Goal: Task Accomplishment & Management: Manage account settings

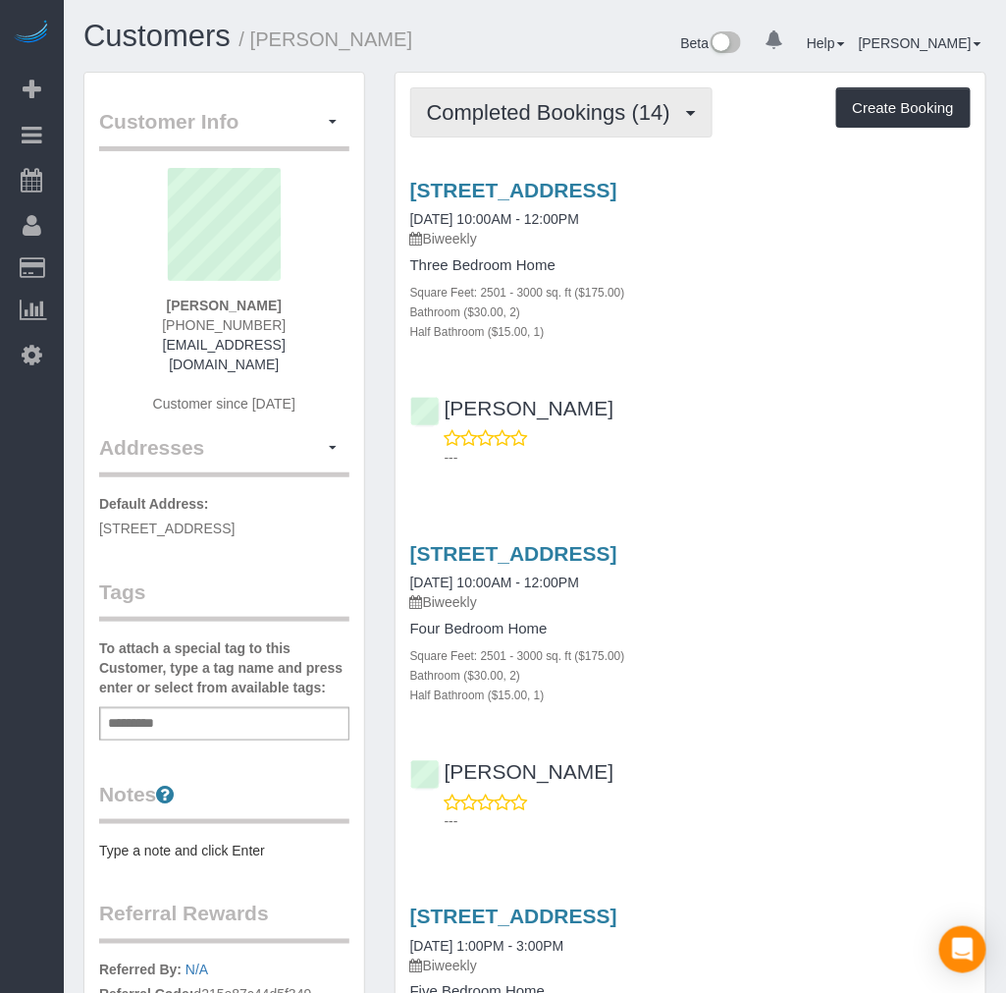
click at [590, 122] on span "Completed Bookings (14)" at bounding box center [553, 112] width 253 height 25
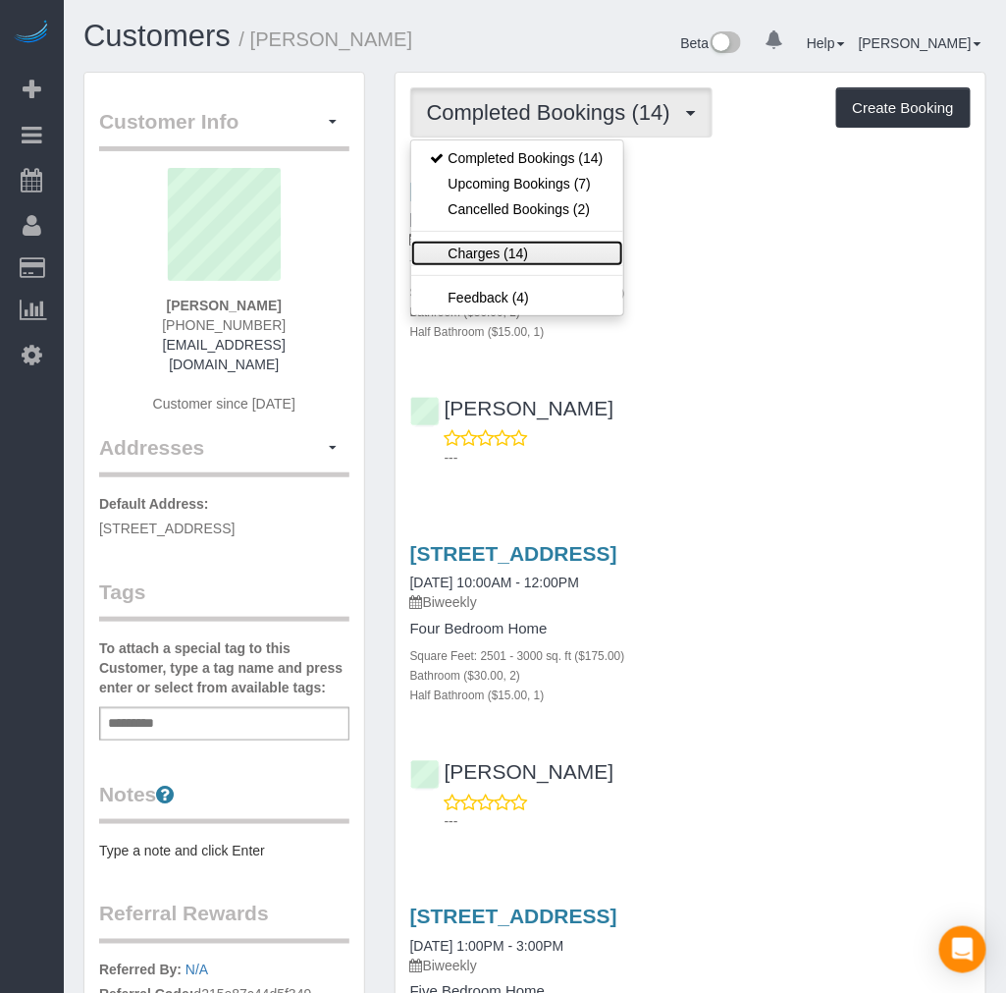
click at [495, 253] on link "Charges (14)" at bounding box center [517, 254] width 212 height 26
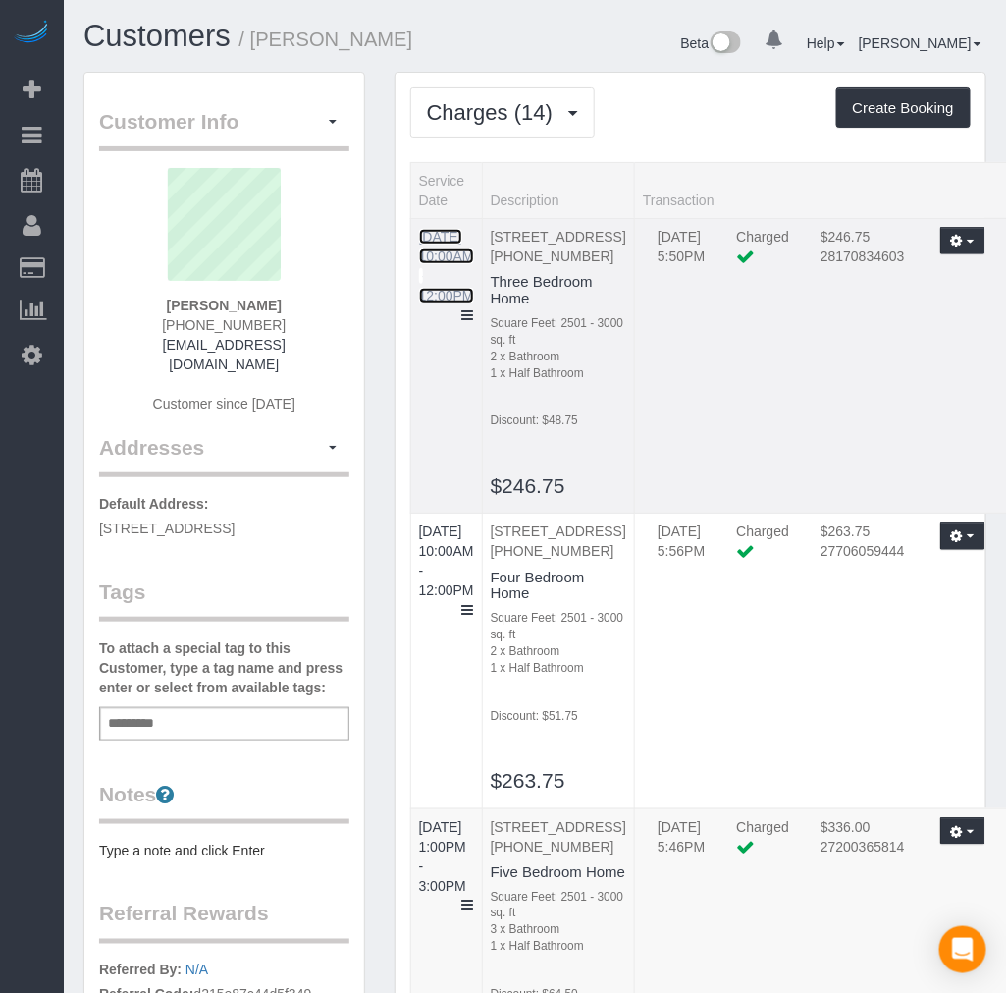
click at [457, 232] on link "09/24/2025 10:00AM - 12:00PM" at bounding box center [446, 266] width 55 height 75
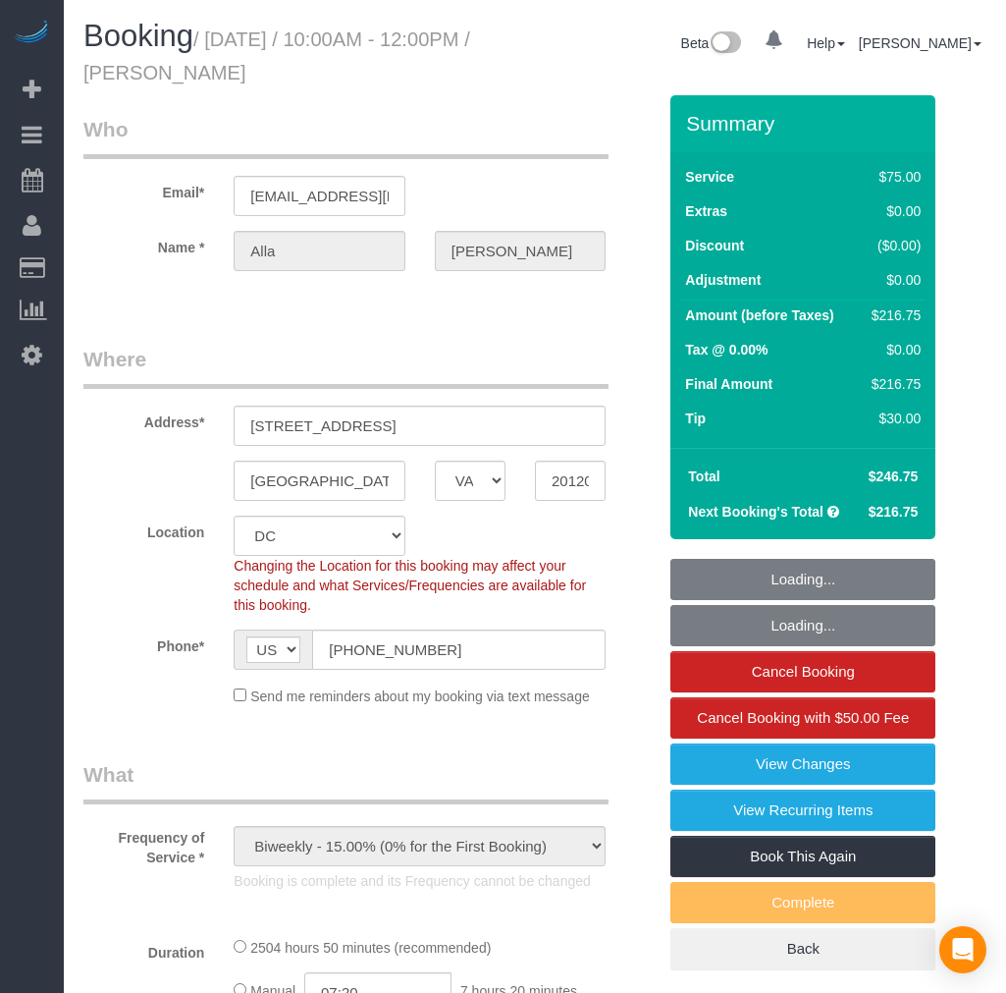
select select "VA"
select select "object:630"
select select "spot1"
select select "number:5"
select select "number:26"
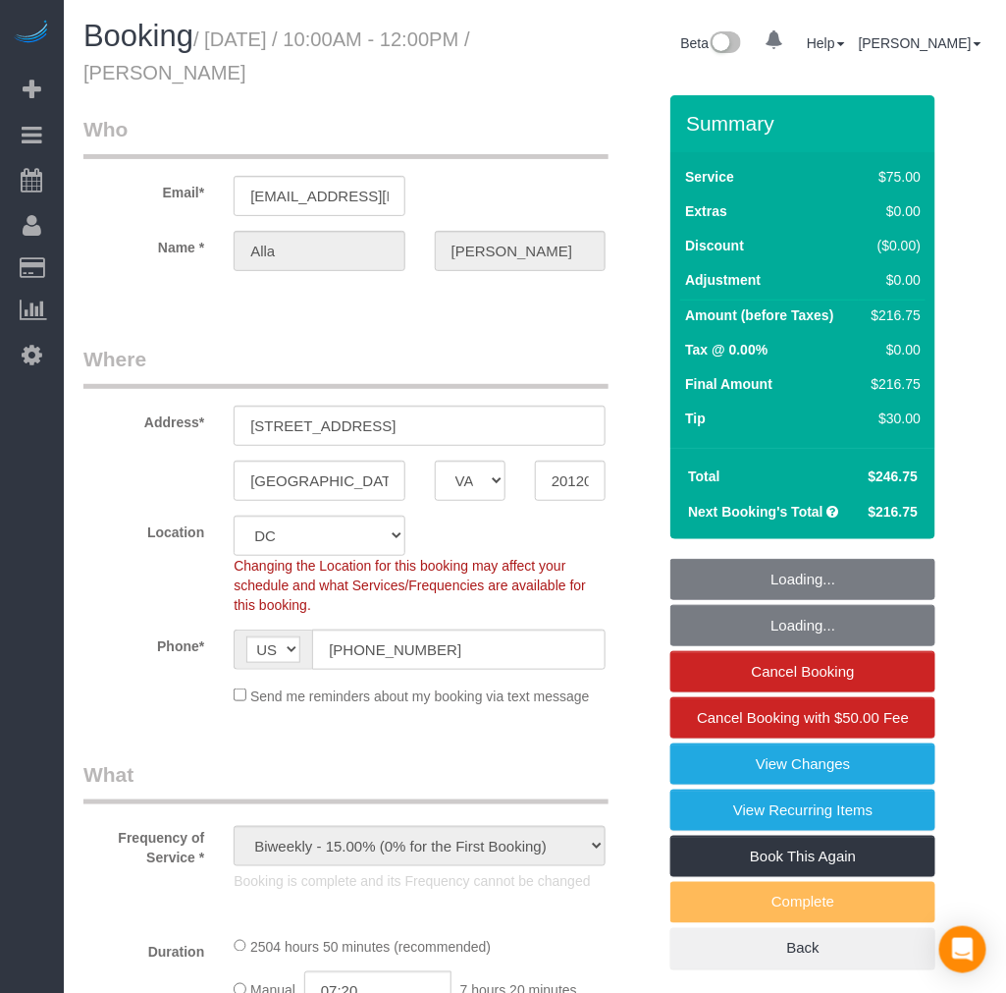
select select "number:35"
select select "number:17"
select select "2501"
select select "2"
select select "1"
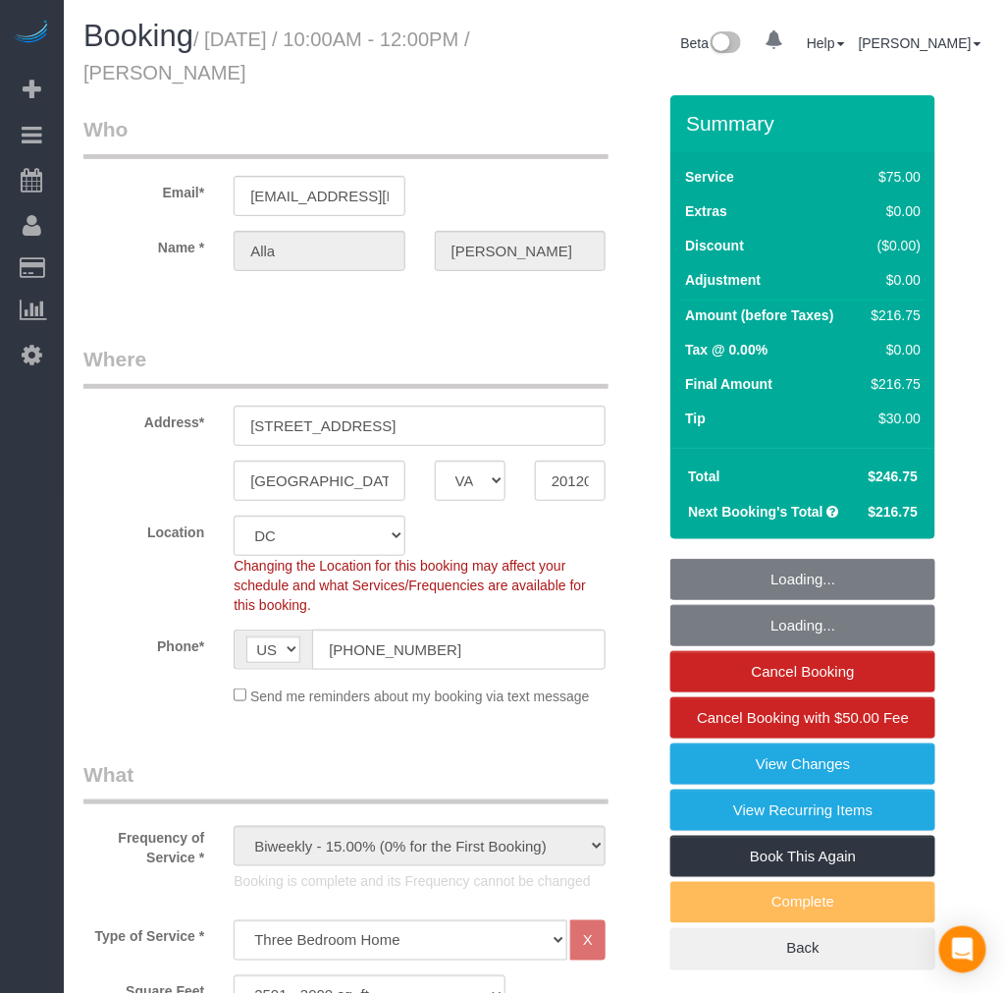
select select "2501"
select select "2"
select select "1"
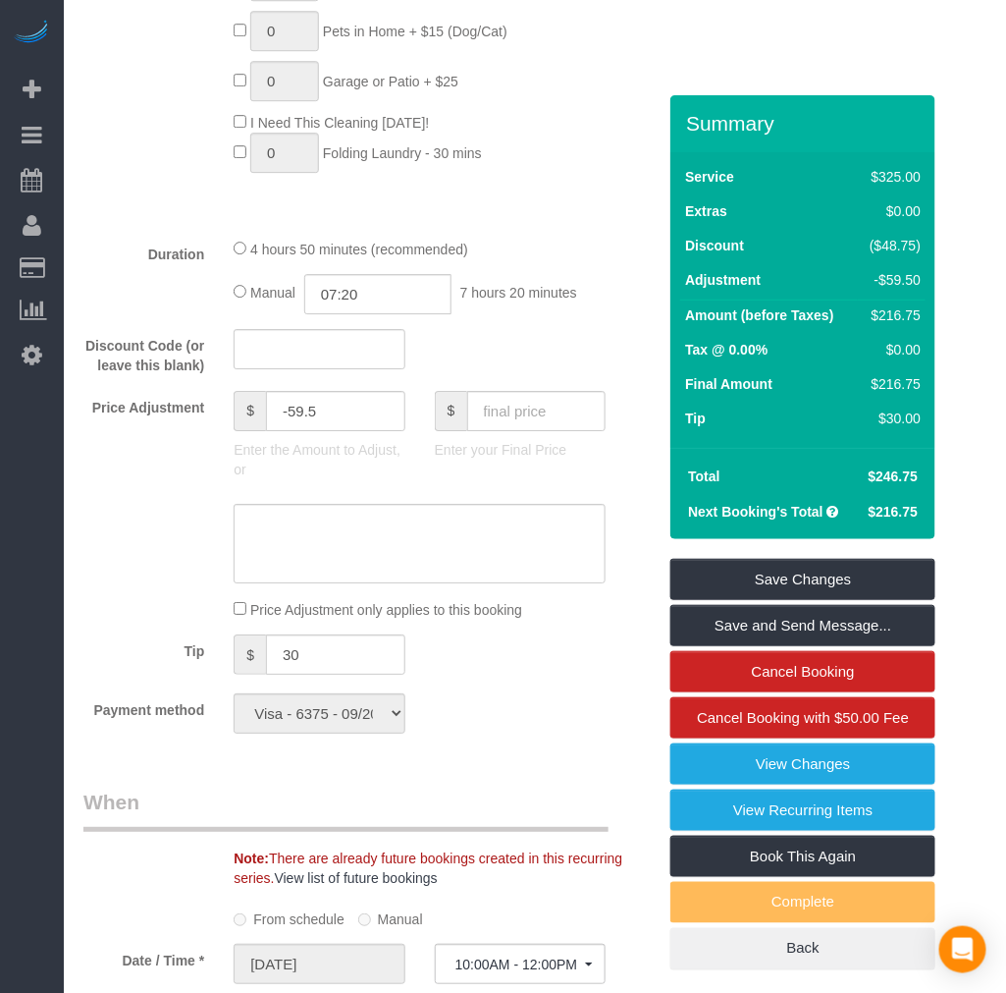
scroll to position [1418, 0]
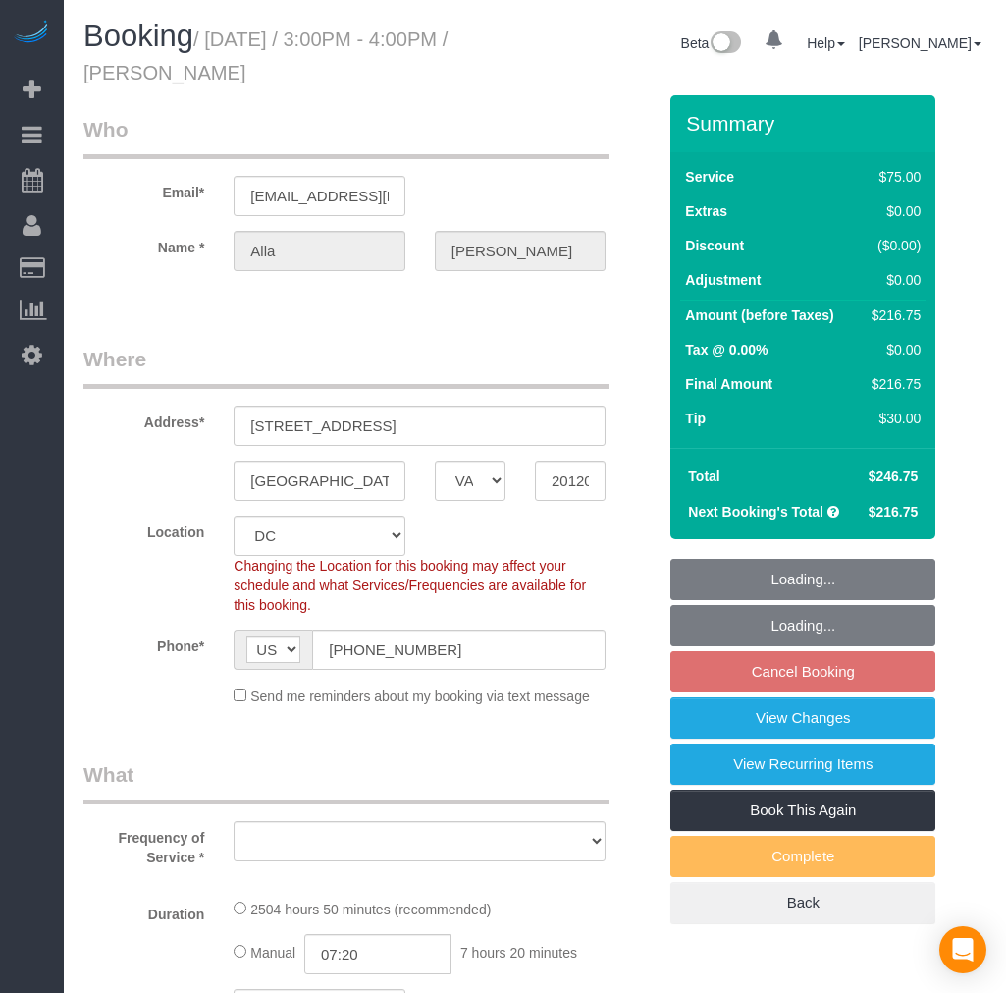
select select "VA"
select select "number:5"
select select "number:26"
select select "number:35"
select select "number:17"
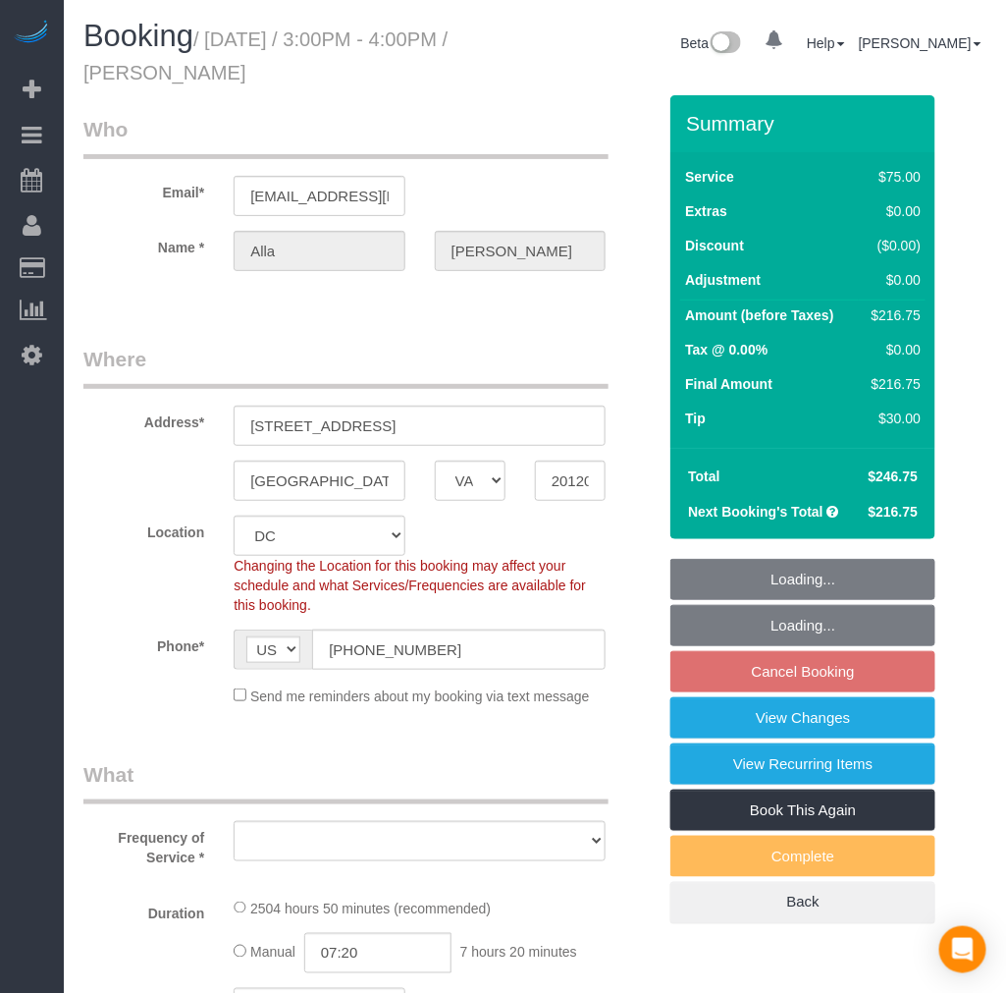
select select "object:3042"
select select "2501"
select select "2"
select select "1"
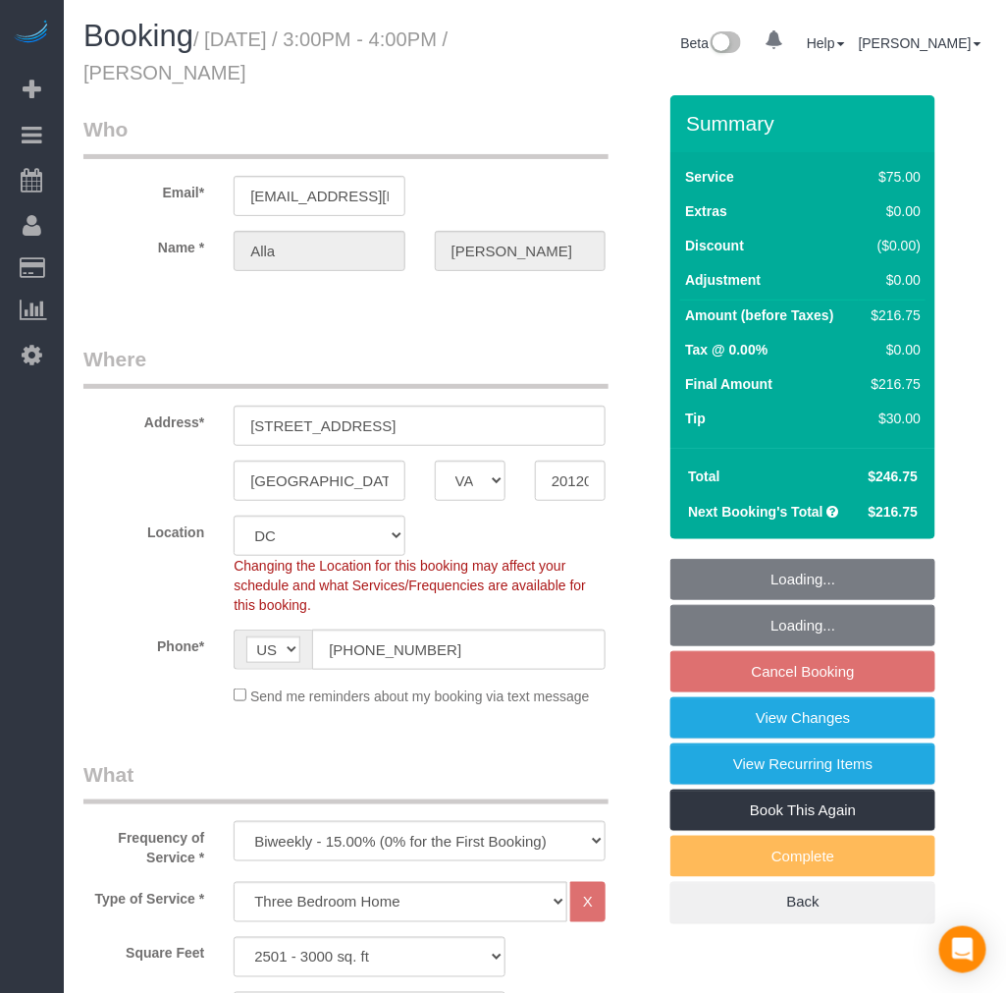
select select "object:3219"
select select "2501"
select select "2"
select select "1"
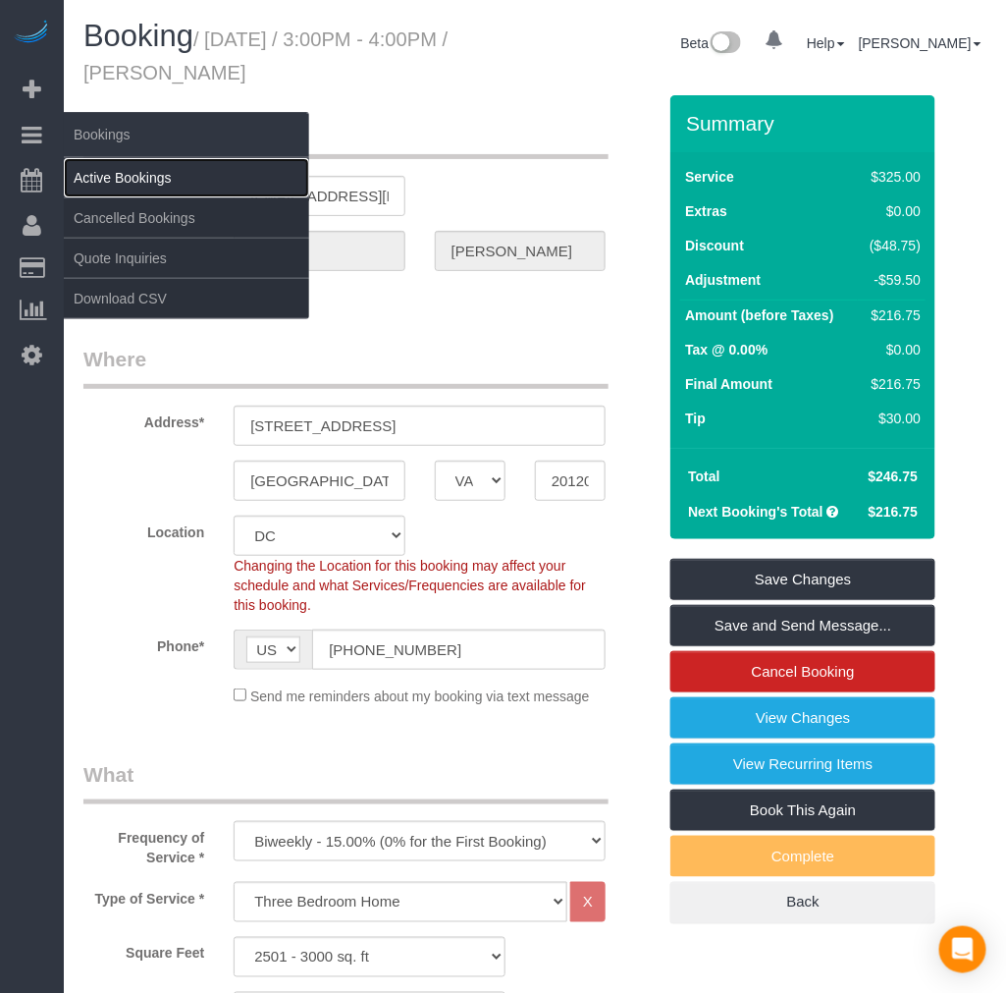
click at [111, 177] on link "Active Bookings" at bounding box center [186, 177] width 245 height 39
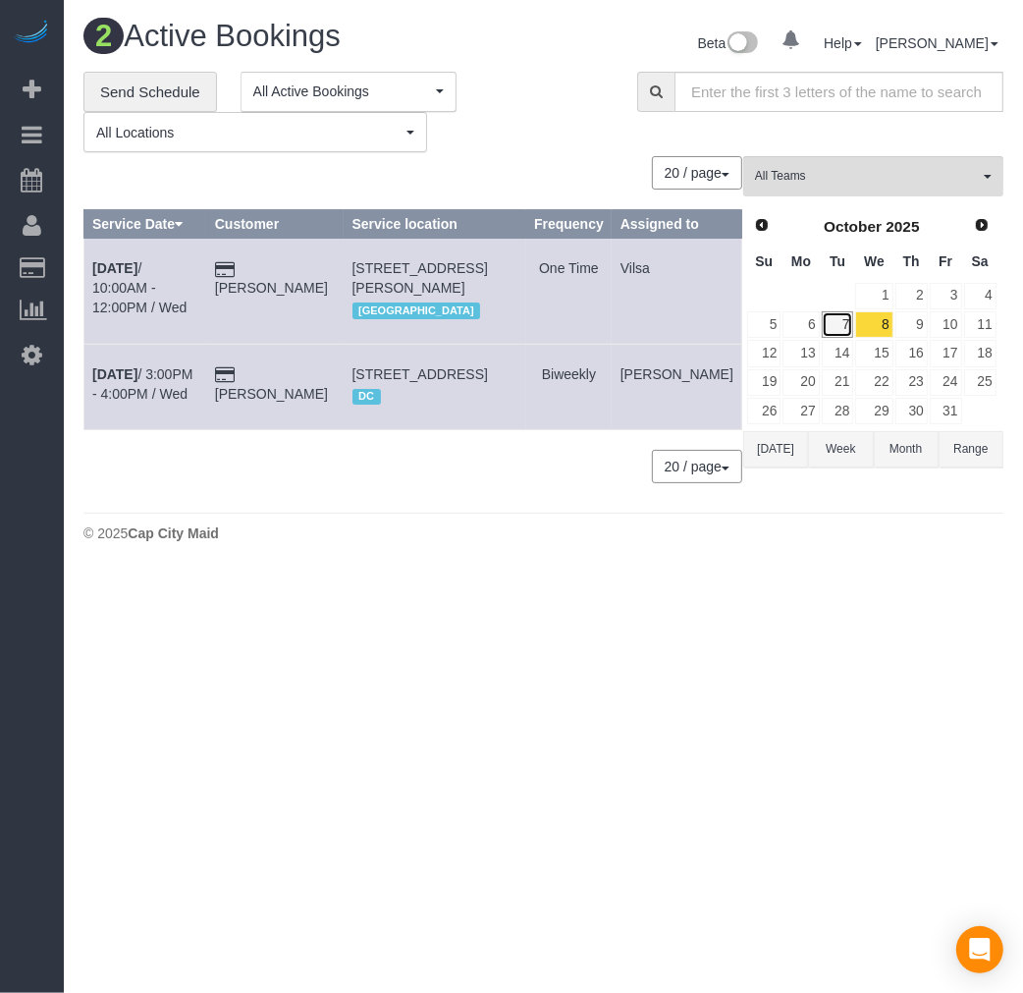
click at [833, 327] on link "7" at bounding box center [838, 324] width 32 height 27
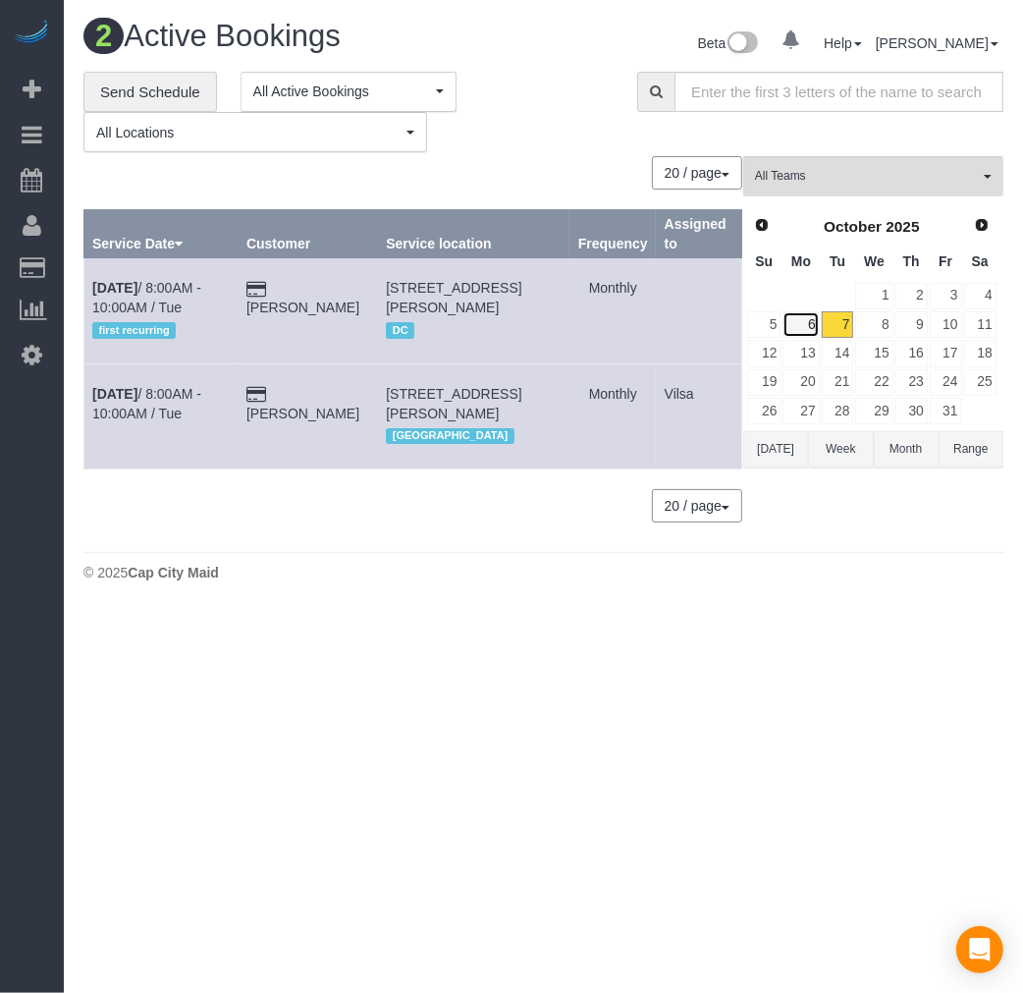
click at [810, 322] on link "6" at bounding box center [800, 324] width 36 height 27
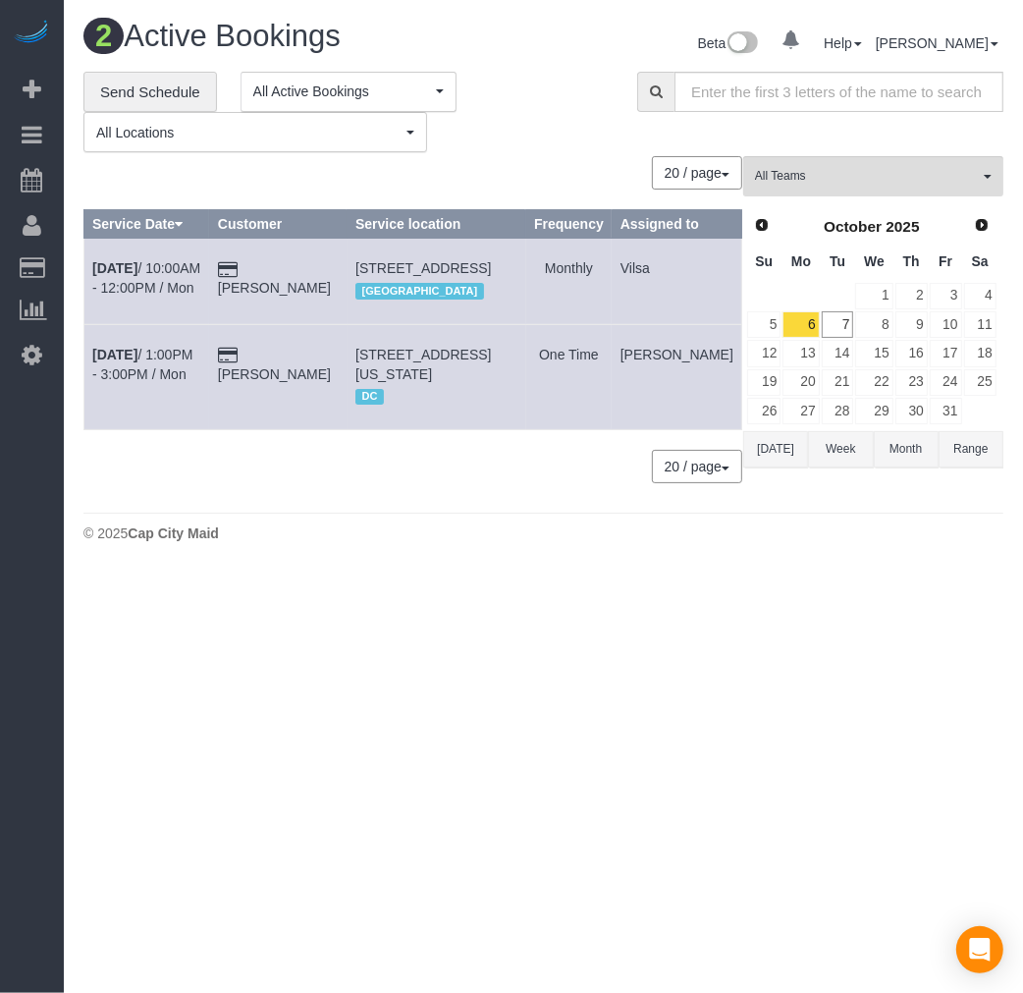
click at [757, 220] on span "Prev" at bounding box center [762, 225] width 16 height 16
click at [811, 406] on link "29" at bounding box center [800, 411] width 36 height 27
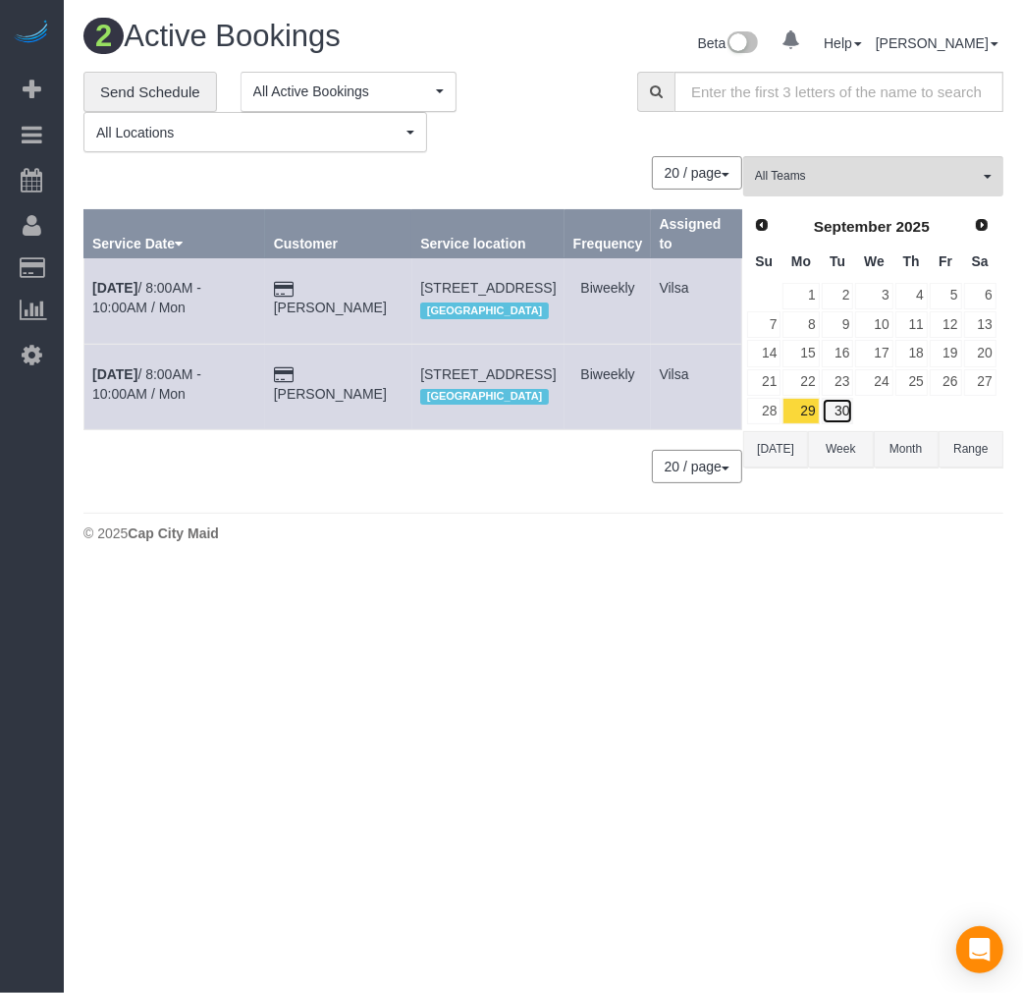
click at [841, 414] on link "30" at bounding box center [838, 411] width 32 height 27
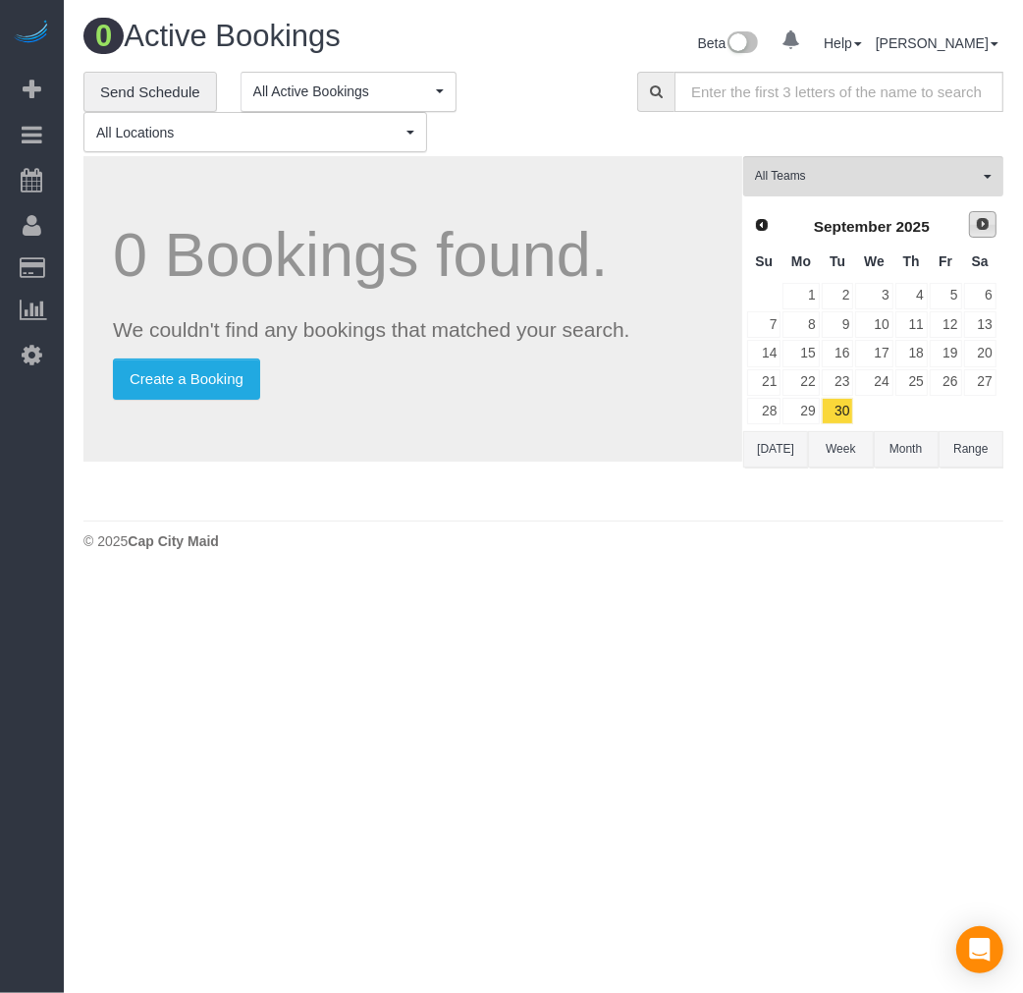
click at [980, 230] on span "Next" at bounding box center [983, 224] width 16 height 16
click at [877, 293] on link "1" at bounding box center [873, 296] width 37 height 27
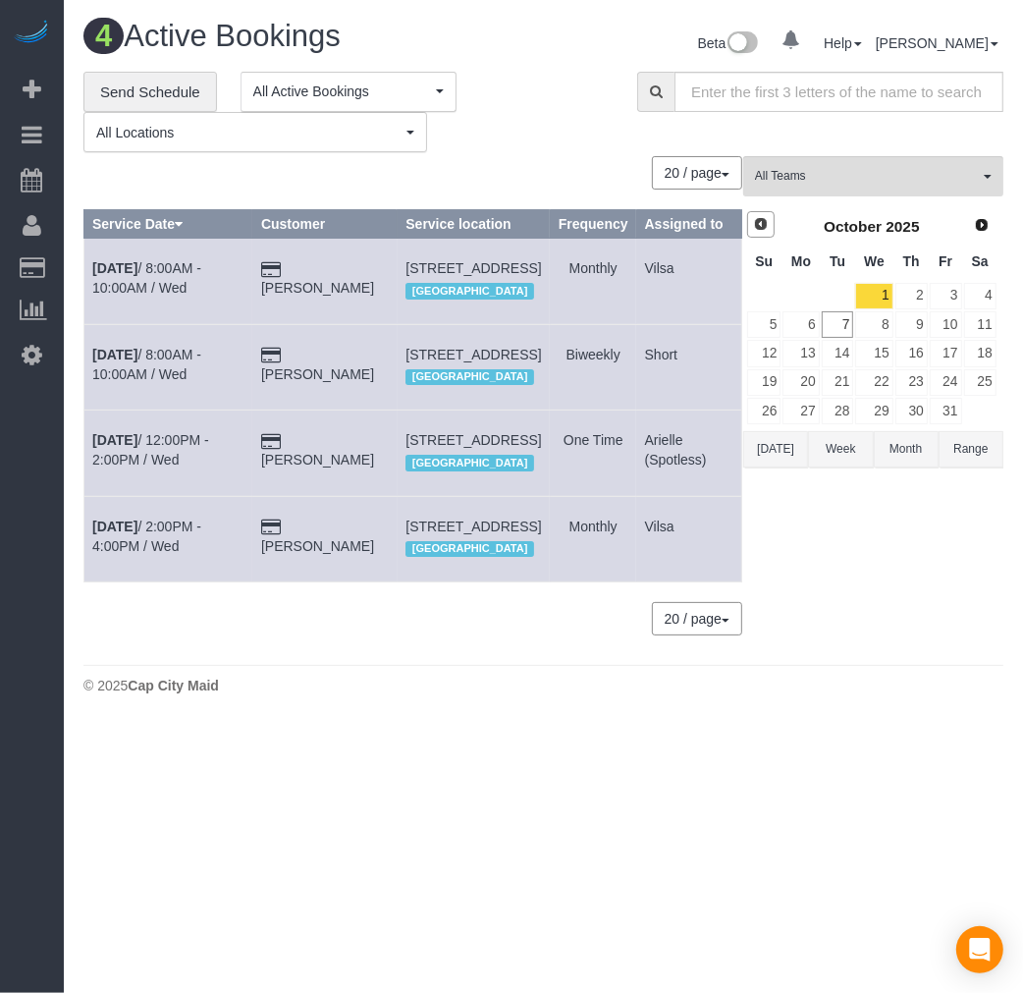
click at [763, 224] on span "Prev" at bounding box center [761, 224] width 16 height 16
click at [807, 413] on link "29" at bounding box center [800, 411] width 36 height 27
click at [759, 461] on button "Today" at bounding box center [775, 449] width 65 height 36
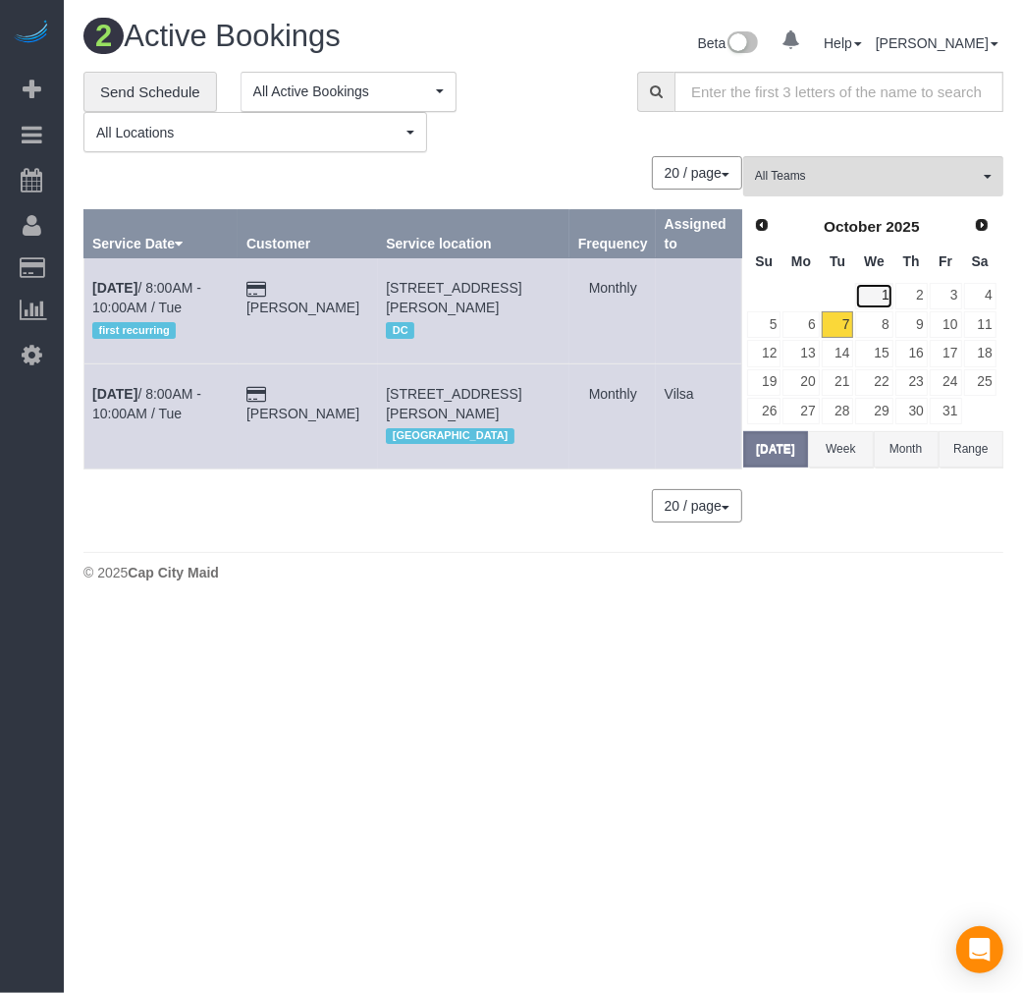
click at [882, 301] on link "1" at bounding box center [873, 296] width 37 height 27
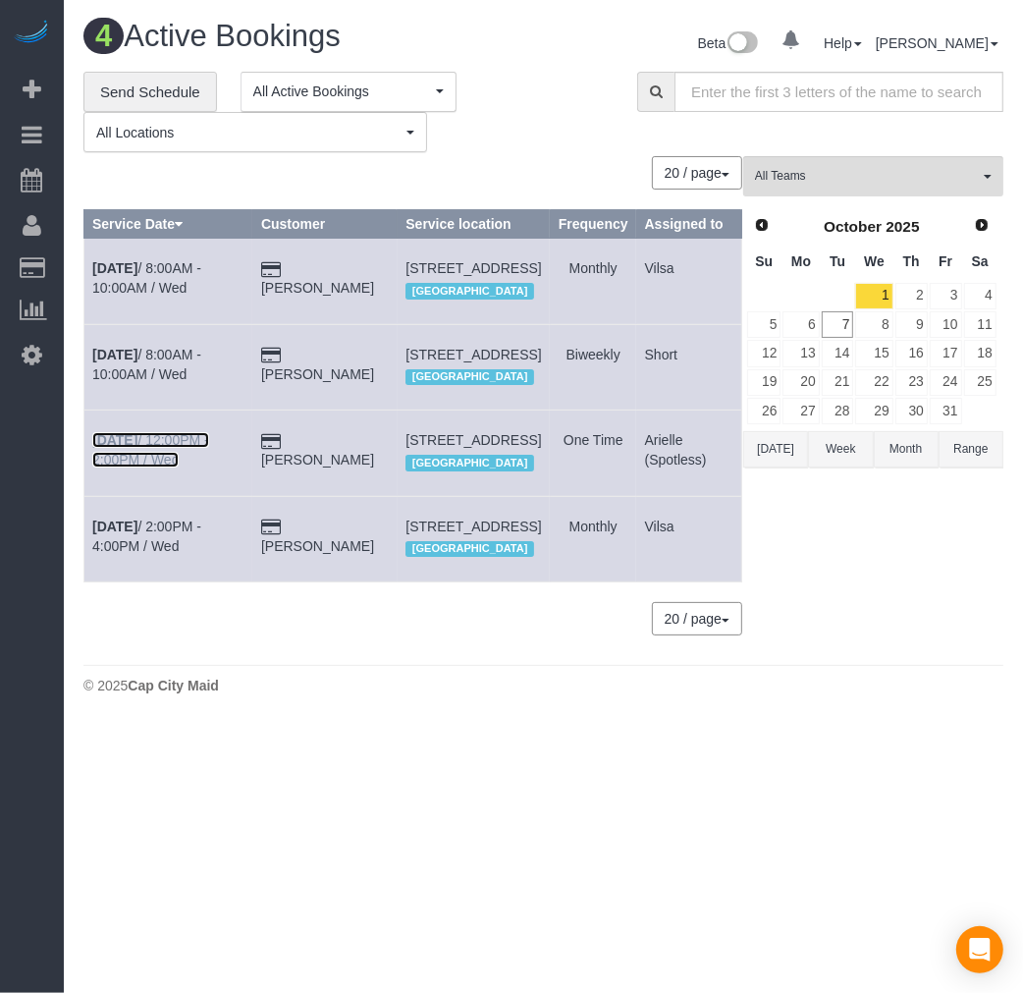
click at [120, 448] on b "Oct 1st" at bounding box center [114, 440] width 45 height 16
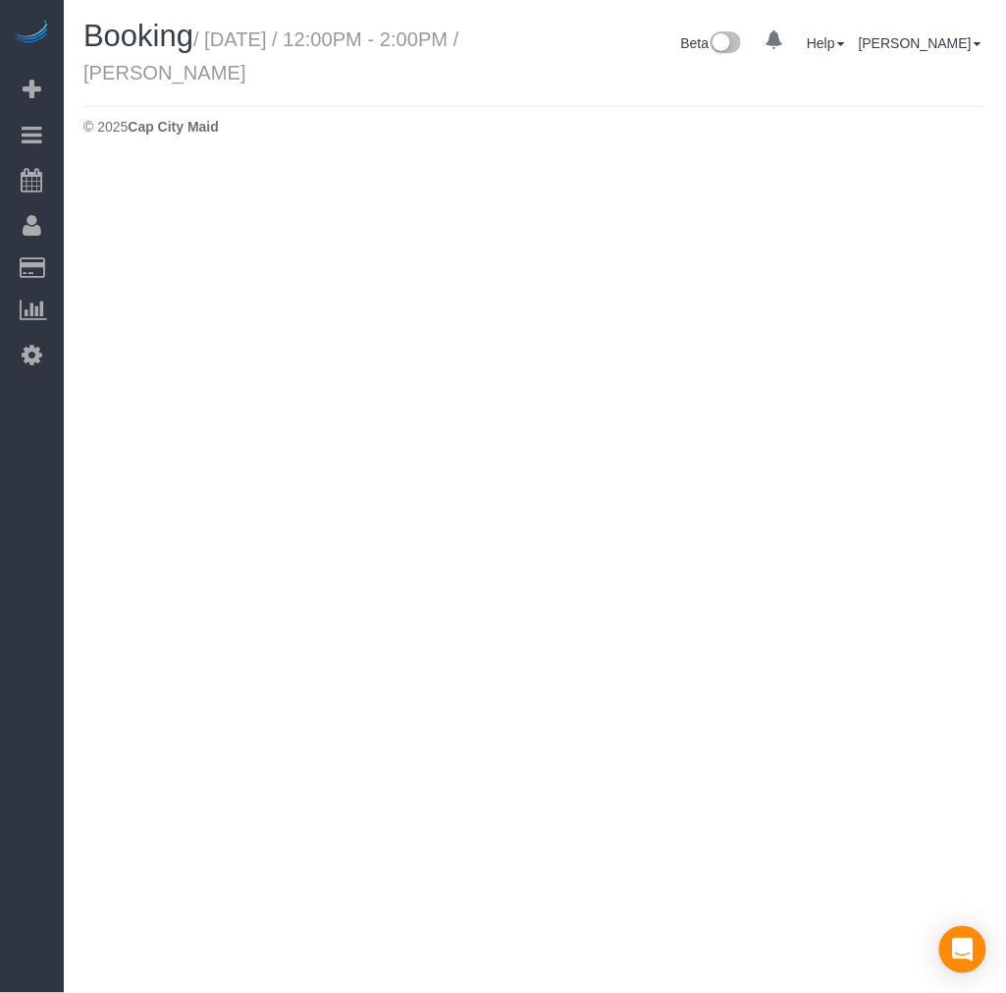
select select "VA"
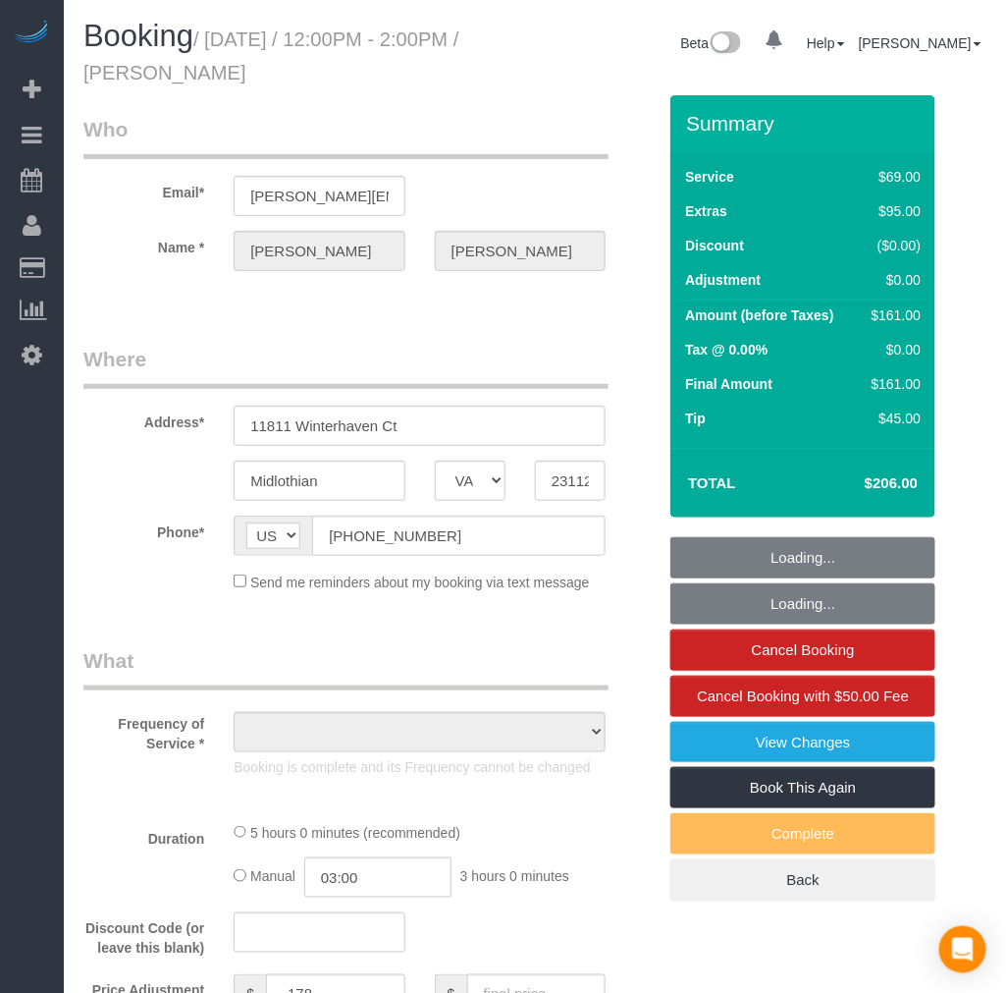
select select "string:fspay-96e87eb6-c66d-4e58-ae4a-a1469de70989"
select select "number:3"
select select "number:42"
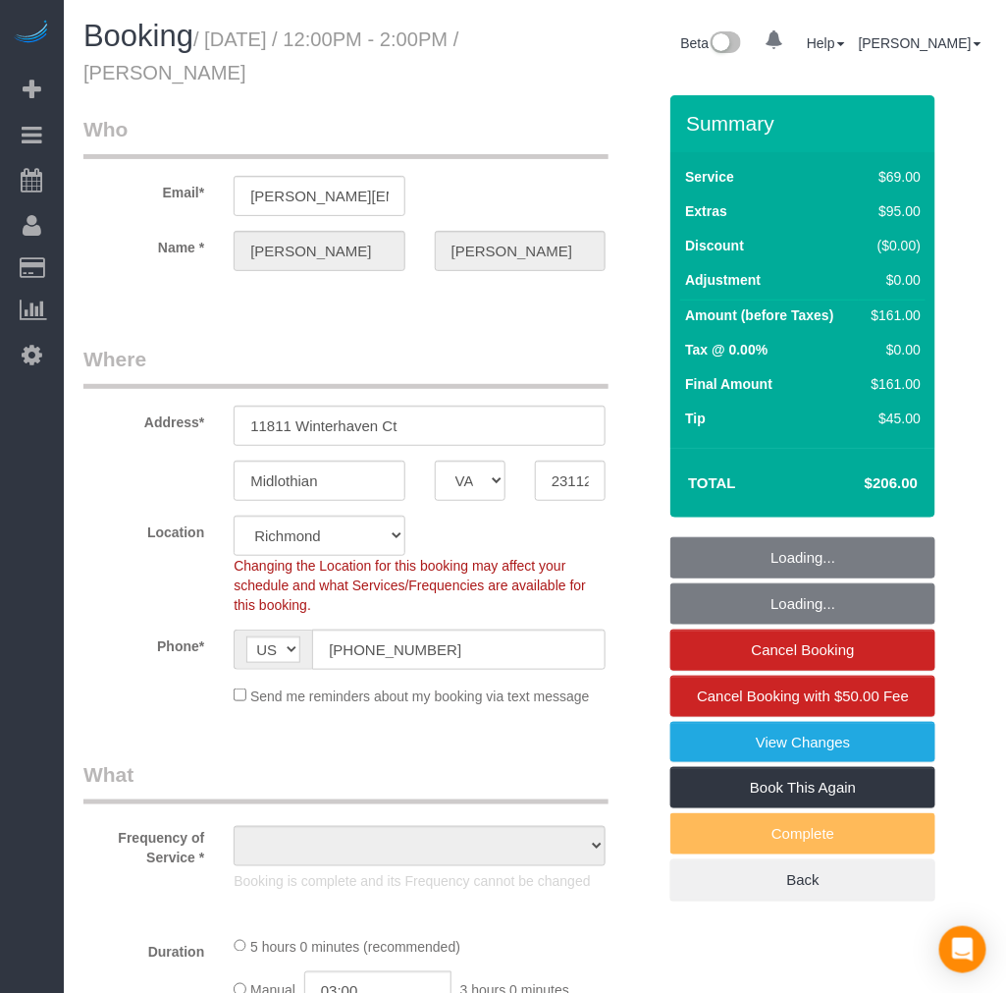
select select "object:4335"
select select "spot29"
select select "1501"
select select "2"
select select "object:4499"
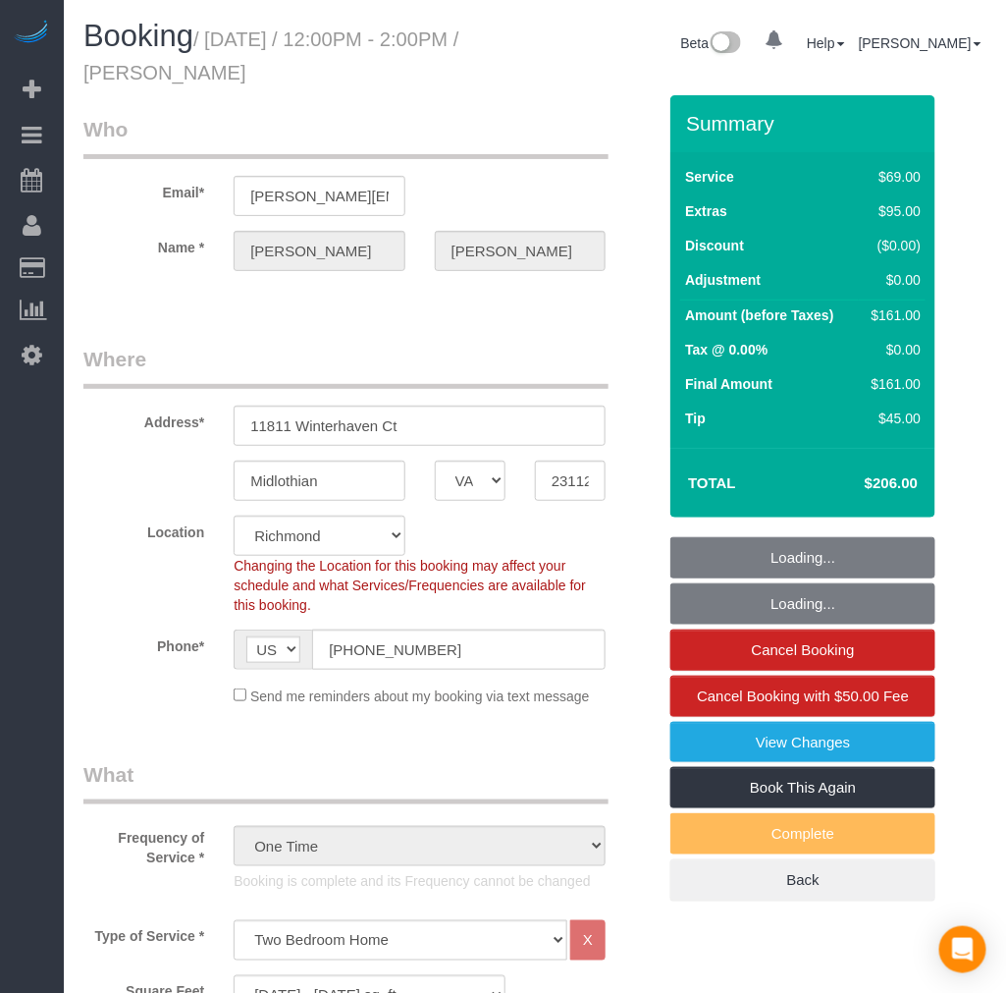
select select "1501"
select select "2"
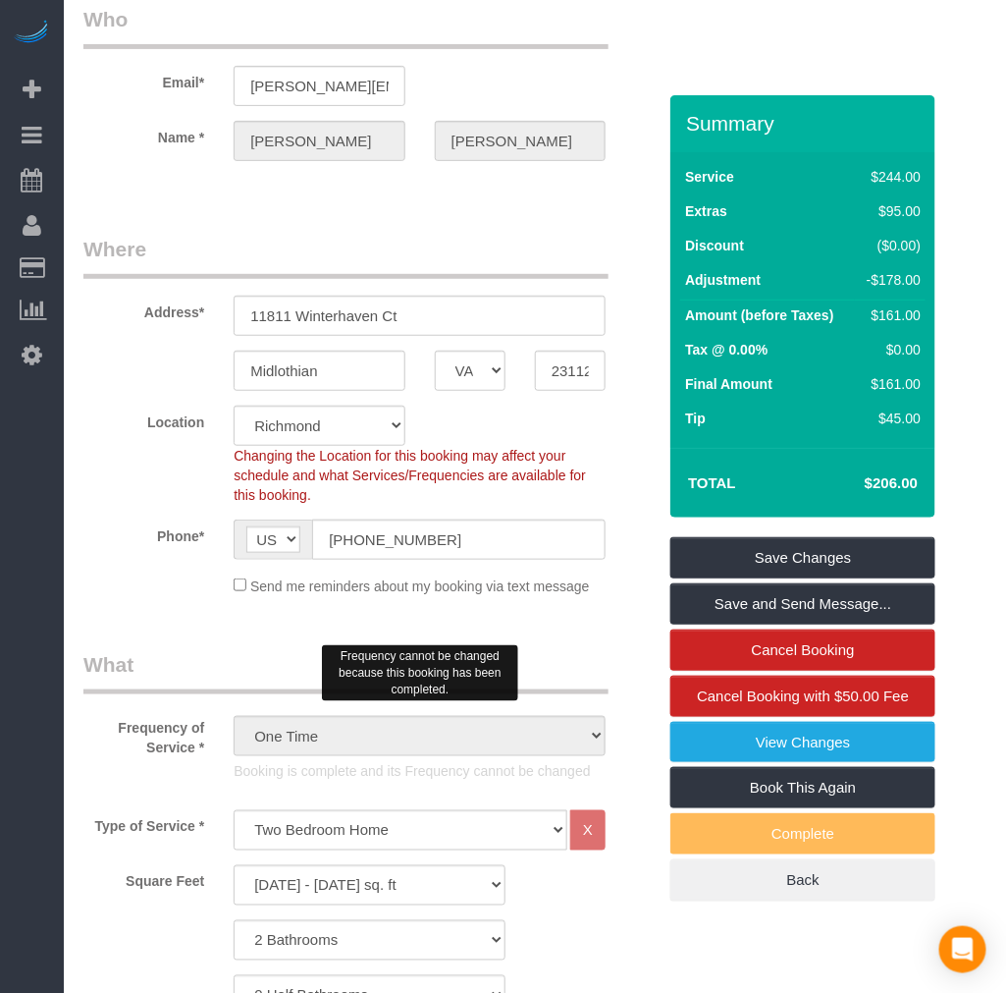
scroll to position [109, 0]
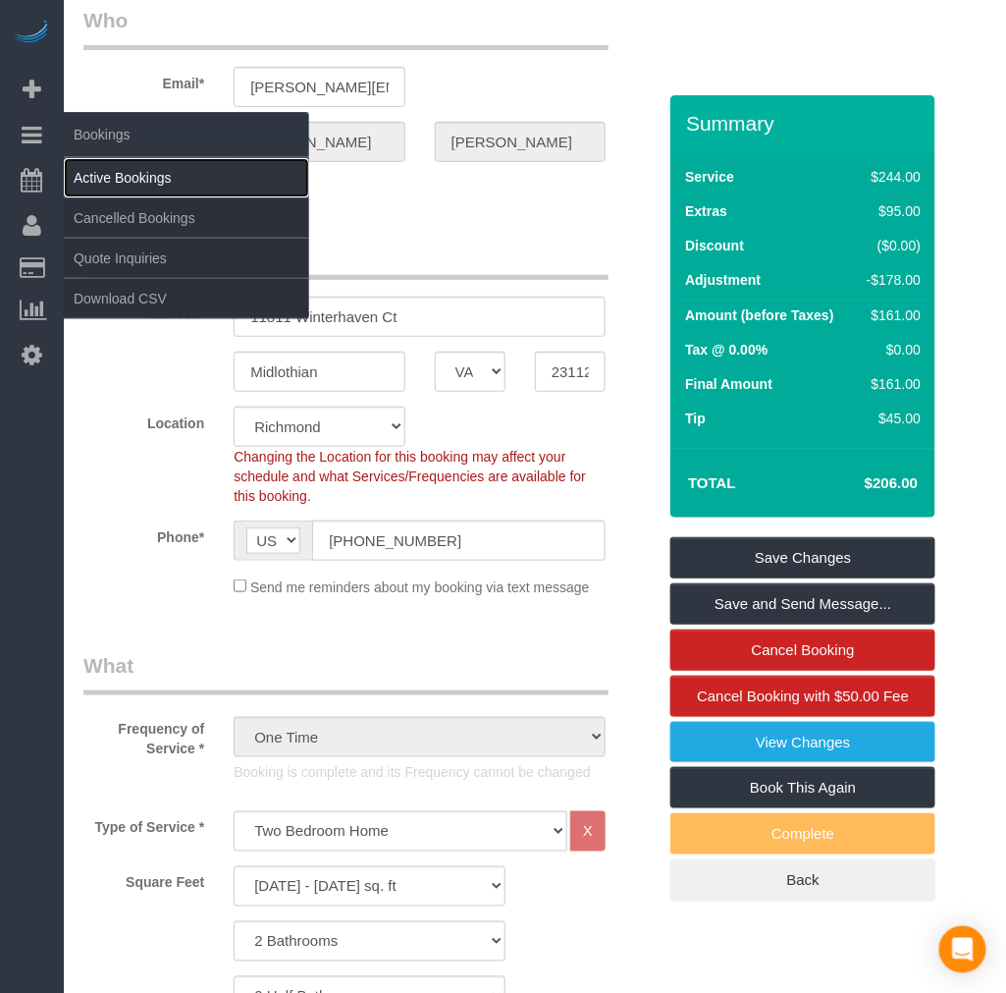
click at [133, 173] on link "Active Bookings" at bounding box center [186, 177] width 245 height 39
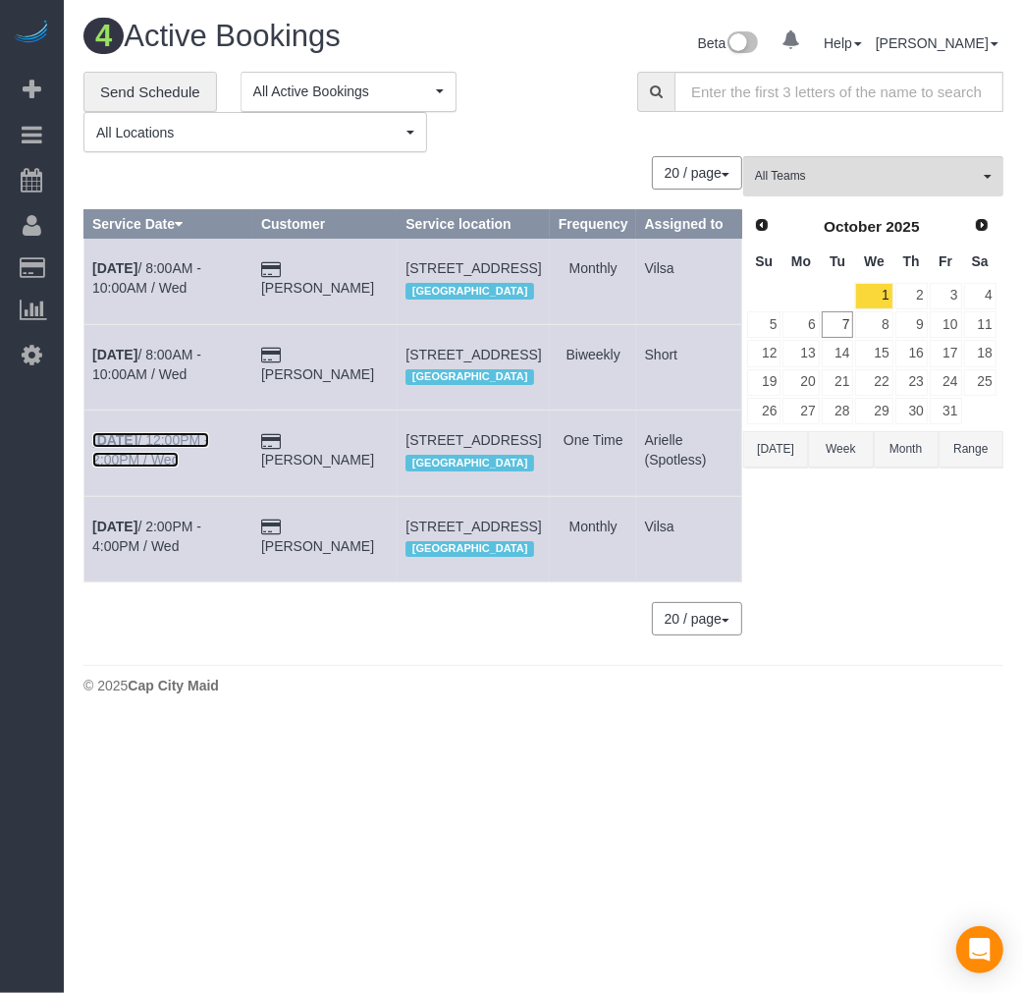
click at [116, 448] on b "Oct 1st" at bounding box center [114, 440] width 45 height 16
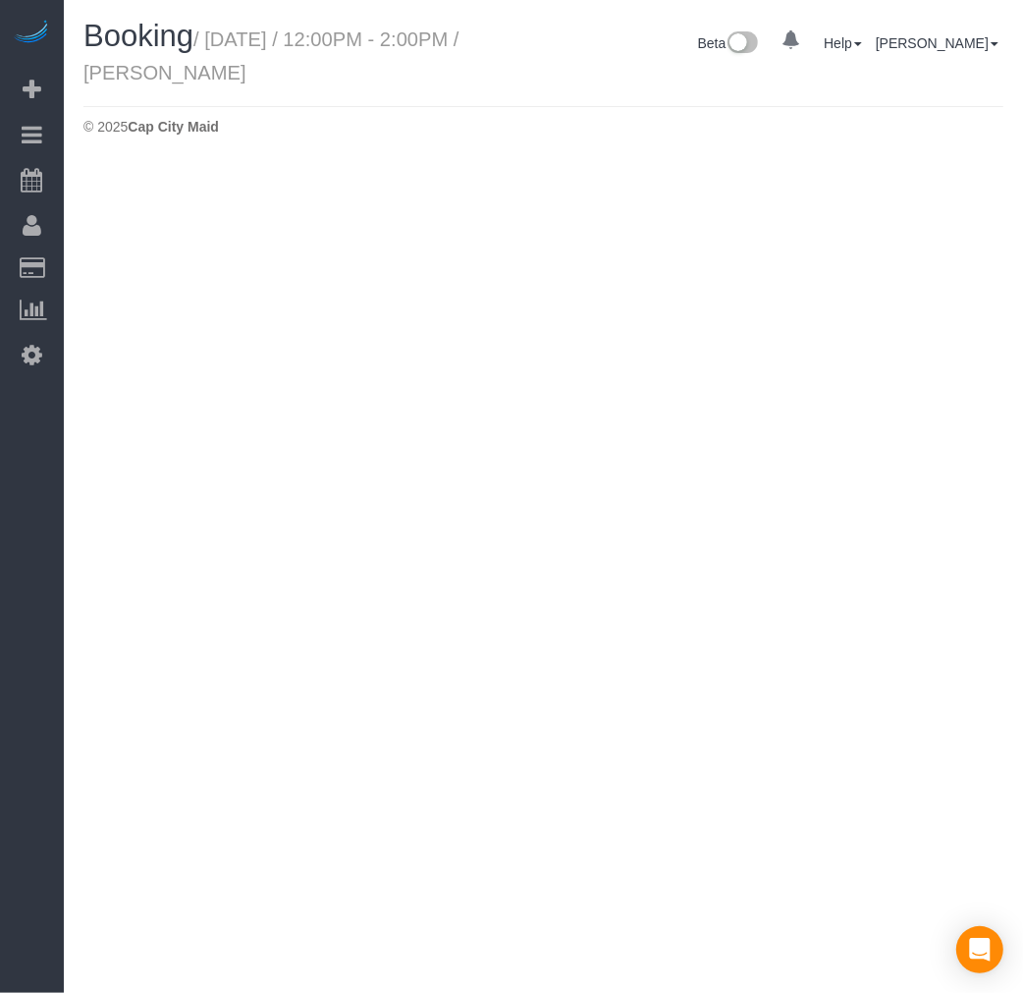
select select "VA"
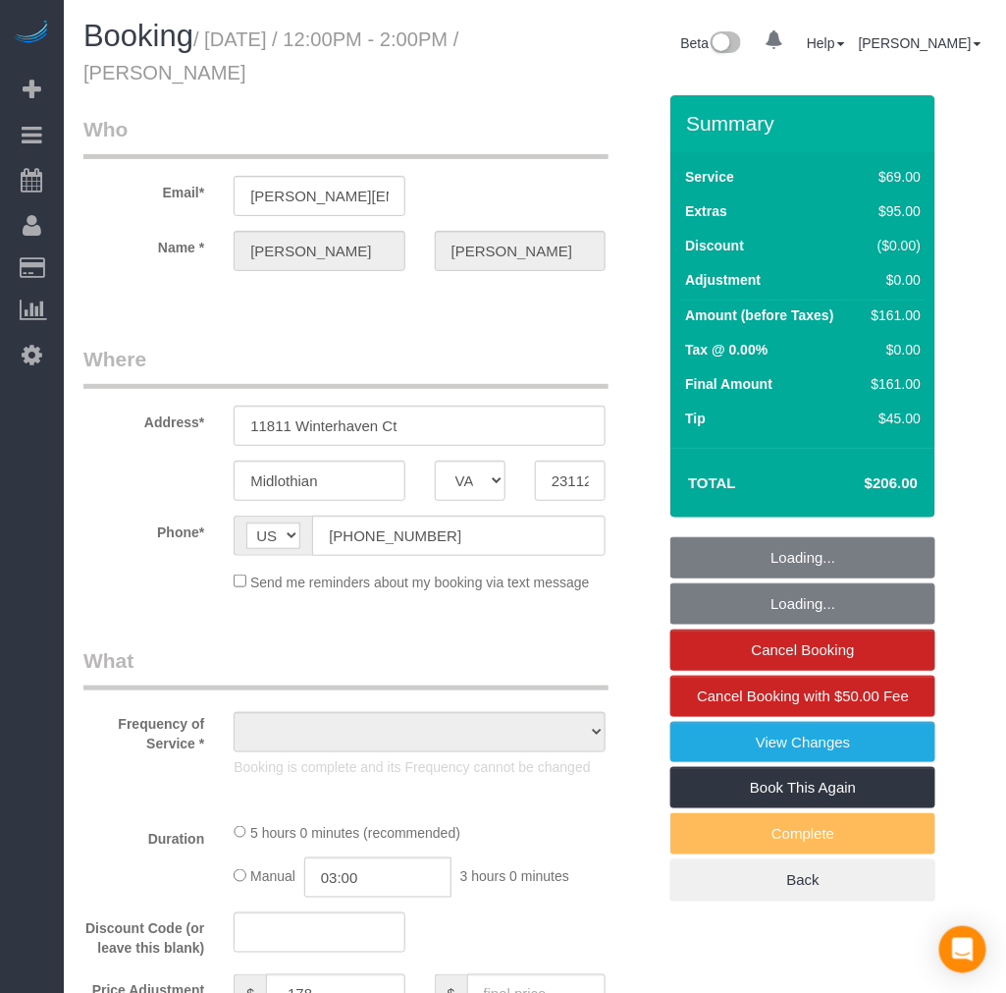
select select "string:fspay-96e87eb6-c66d-4e58-ae4a-a1469de70989"
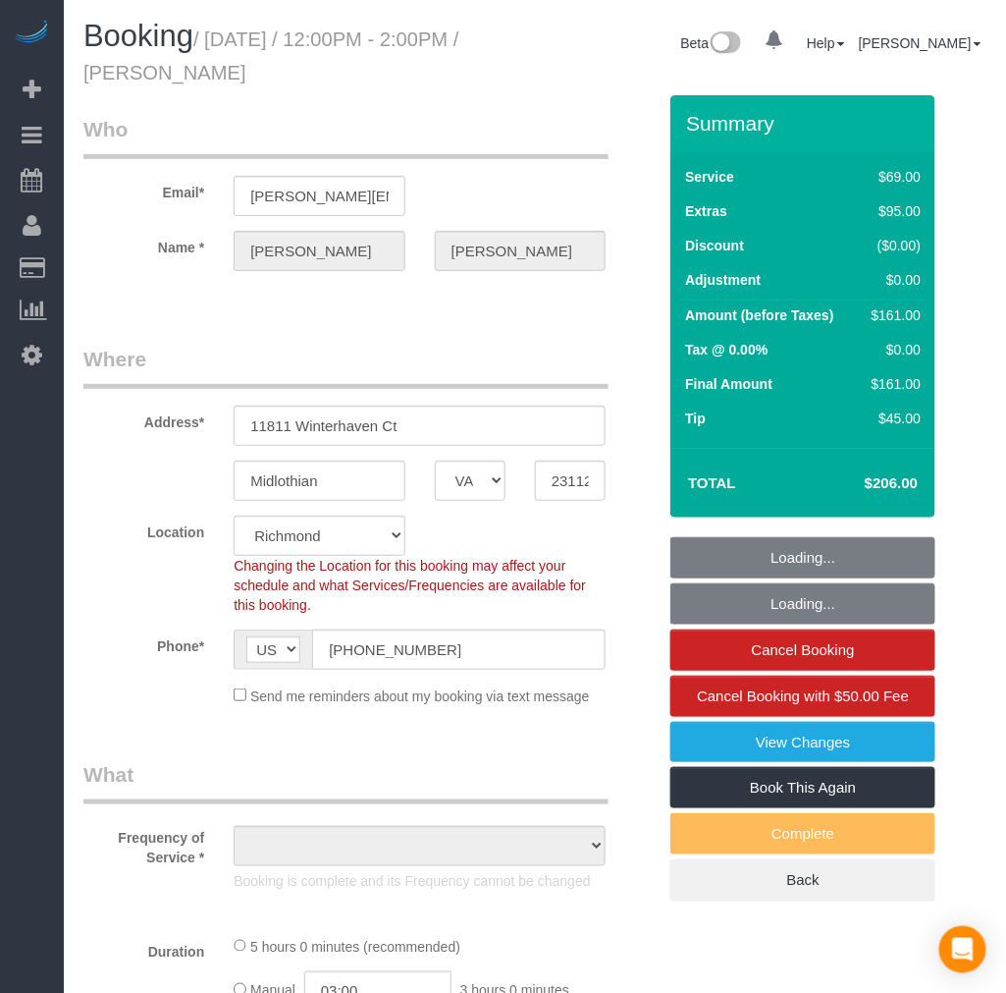
select select "object:5171"
select select "number:3"
select select "number:42"
select select "spot34"
select select "1501"
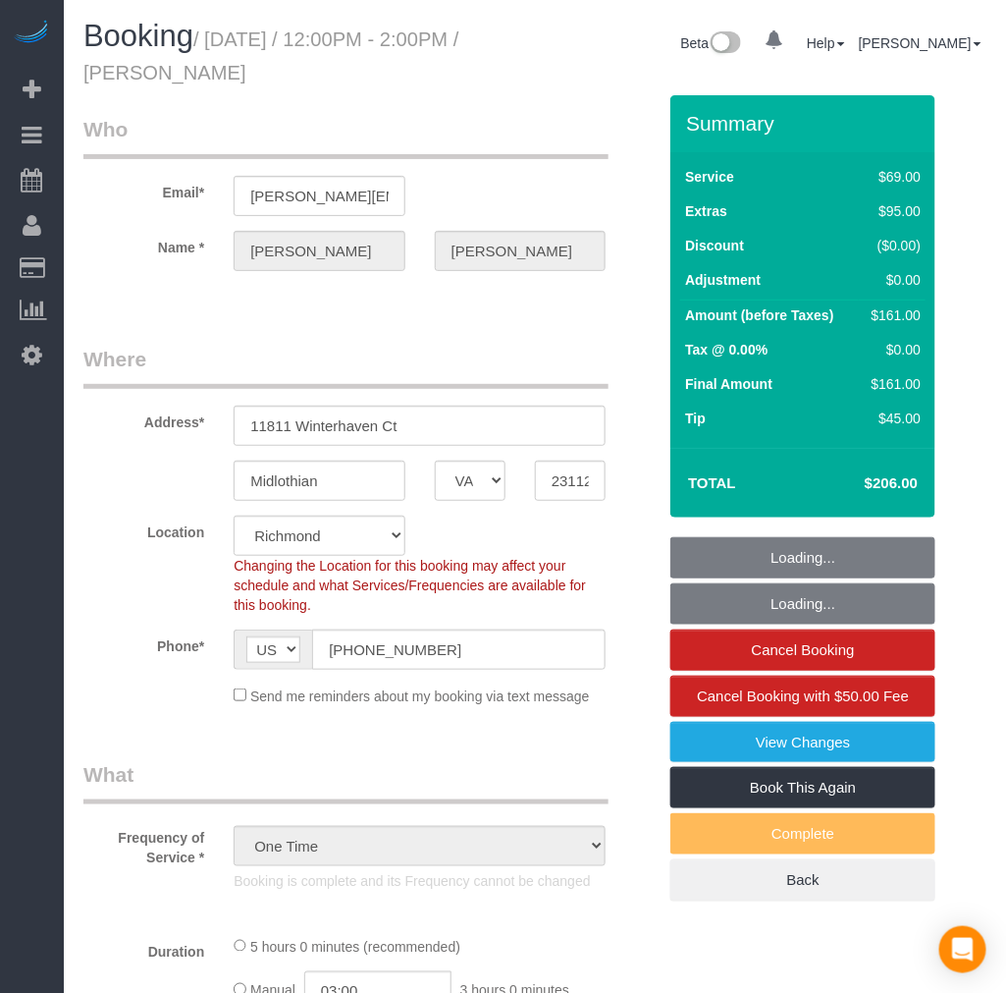
select select "2"
select select "object:5541"
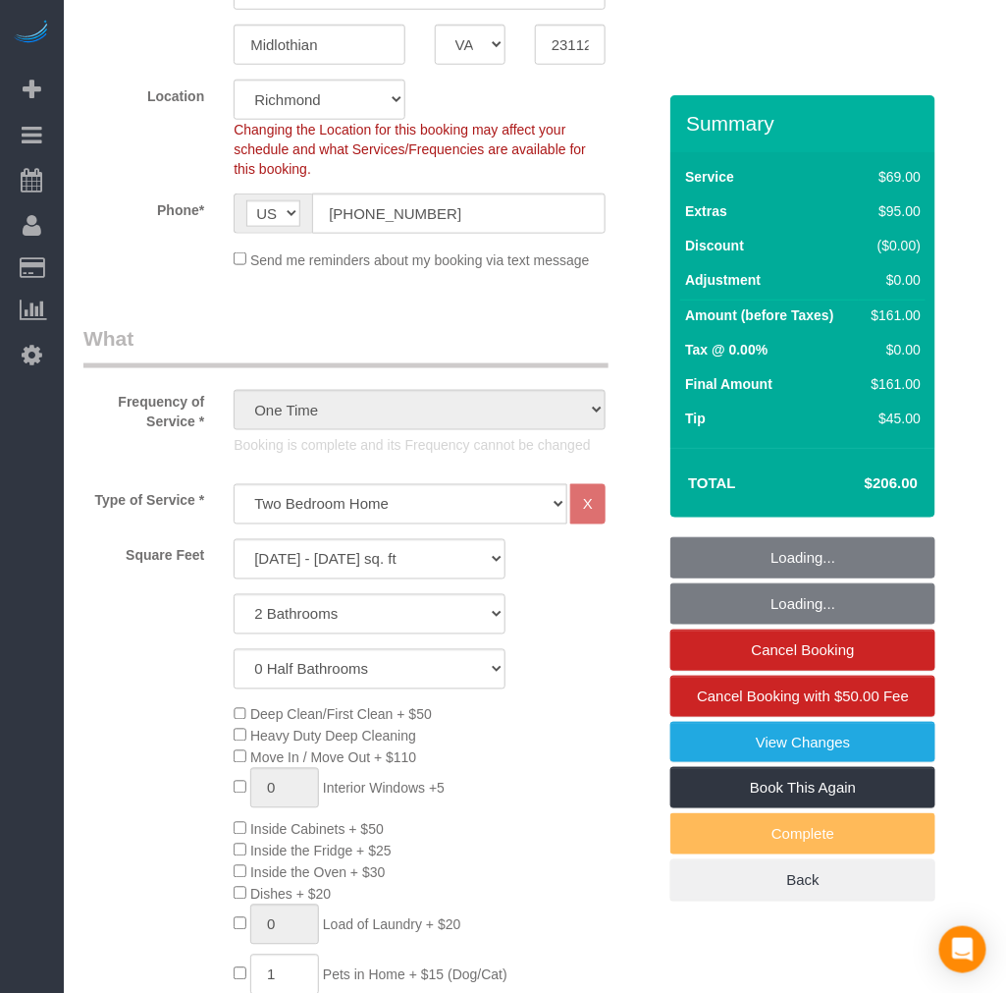
select select "1501"
select select "2"
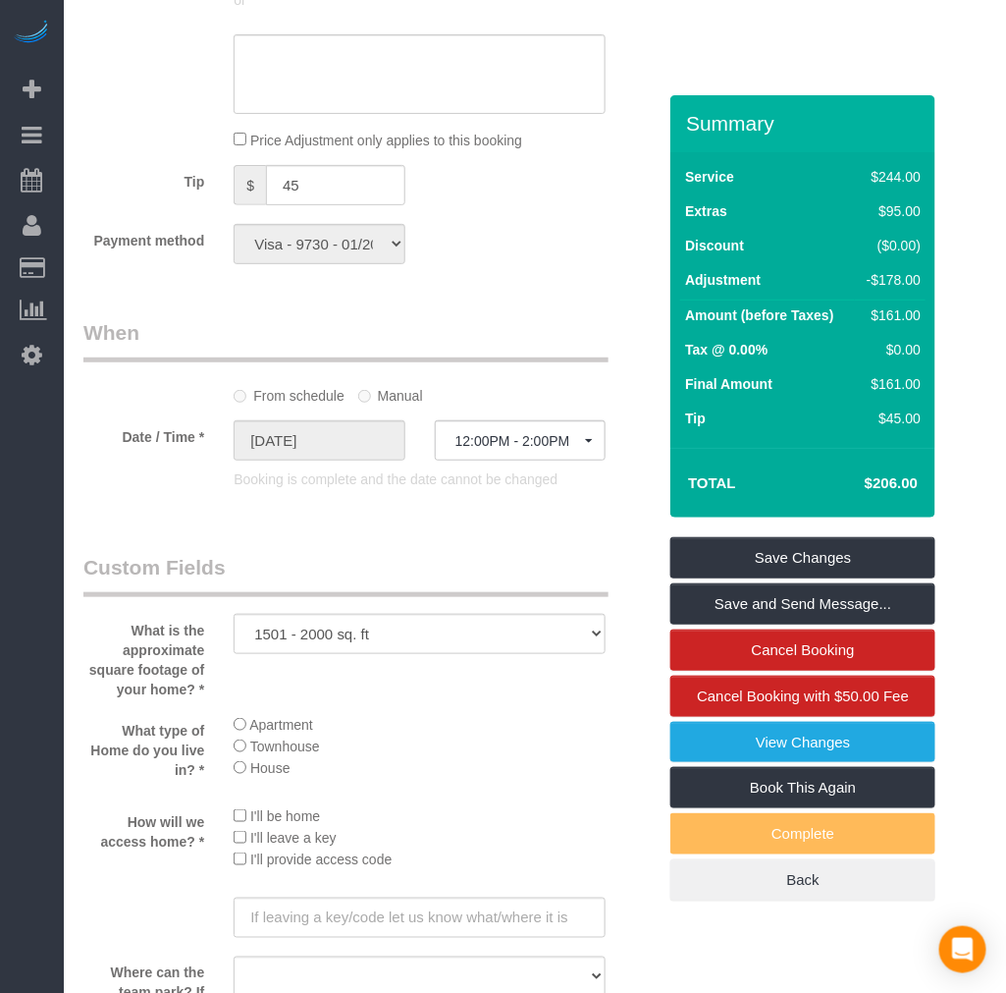
scroll to position [1854, 0]
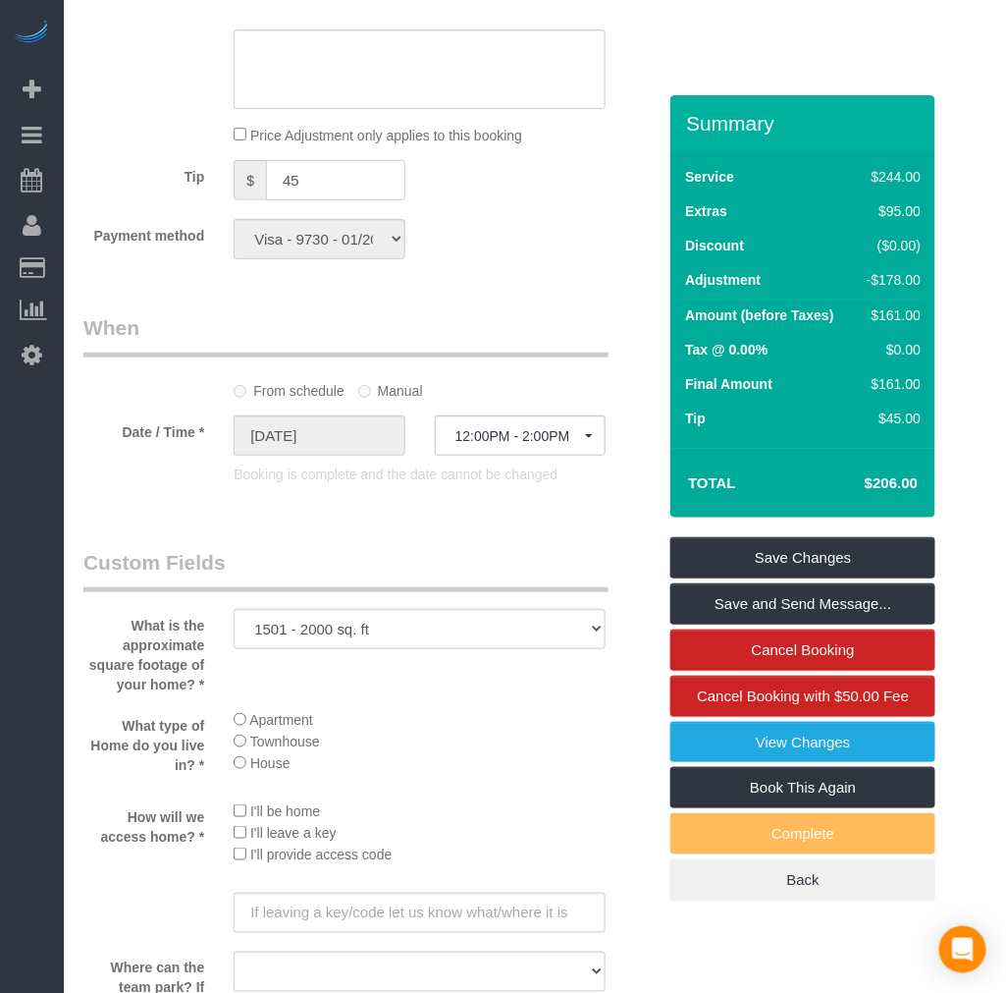
drag, startPoint x: 299, startPoint y: 188, endPoint x: 281, endPoint y: 189, distance: 18.7
click at [296, 188] on input "45" at bounding box center [335, 180] width 139 height 40
click at [242, 188] on div "$ 45" at bounding box center [319, 180] width 171 height 40
click at [262, 192] on div "$ 45" at bounding box center [319, 180] width 171 height 40
click at [262, 192] on span "$" at bounding box center [250, 180] width 32 height 40
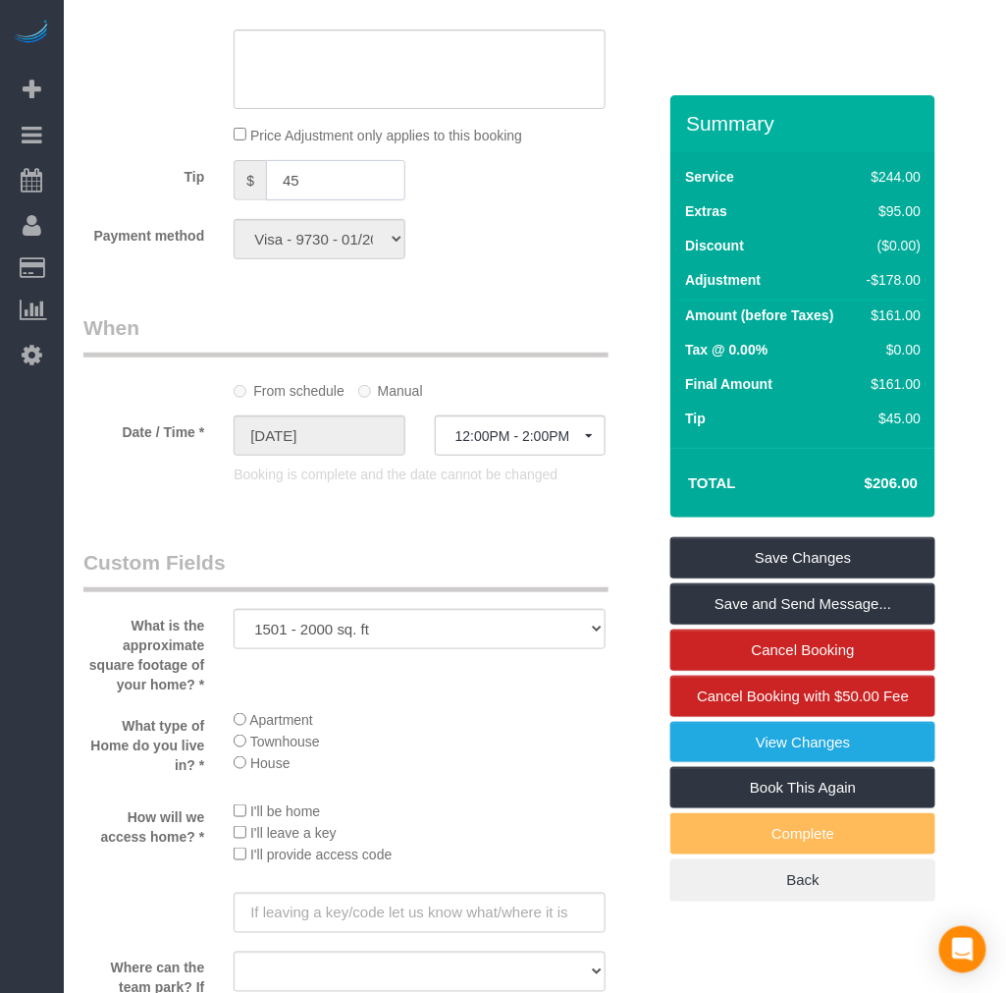
drag, startPoint x: 311, startPoint y: 197, endPoint x: 270, endPoint y: 194, distance: 41.3
click at [270, 194] on input "45" at bounding box center [335, 180] width 139 height 40
type input "75"
click at [513, 238] on div "Payment method Visa - 9730 - 01/2027 (Default) Add Credit Card ─────────────── …" at bounding box center [370, 239] width 602 height 40
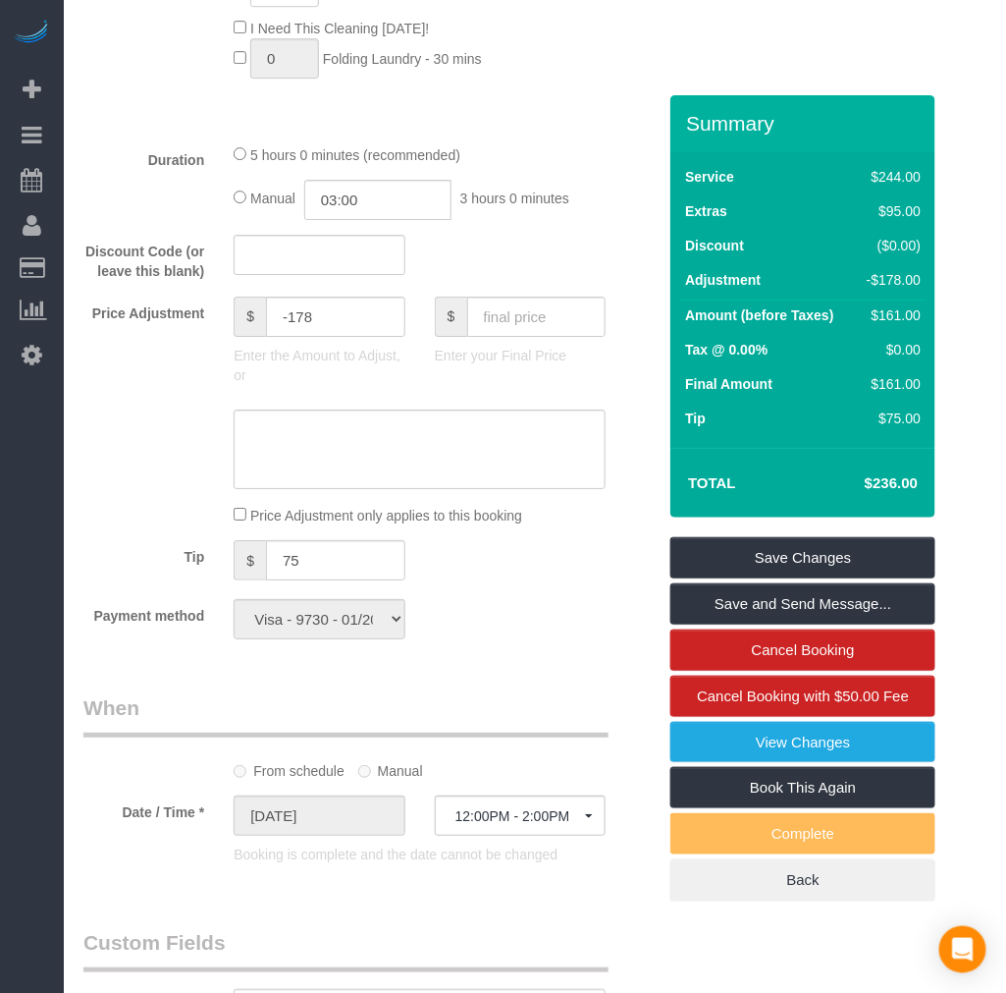
scroll to position [1309, 0]
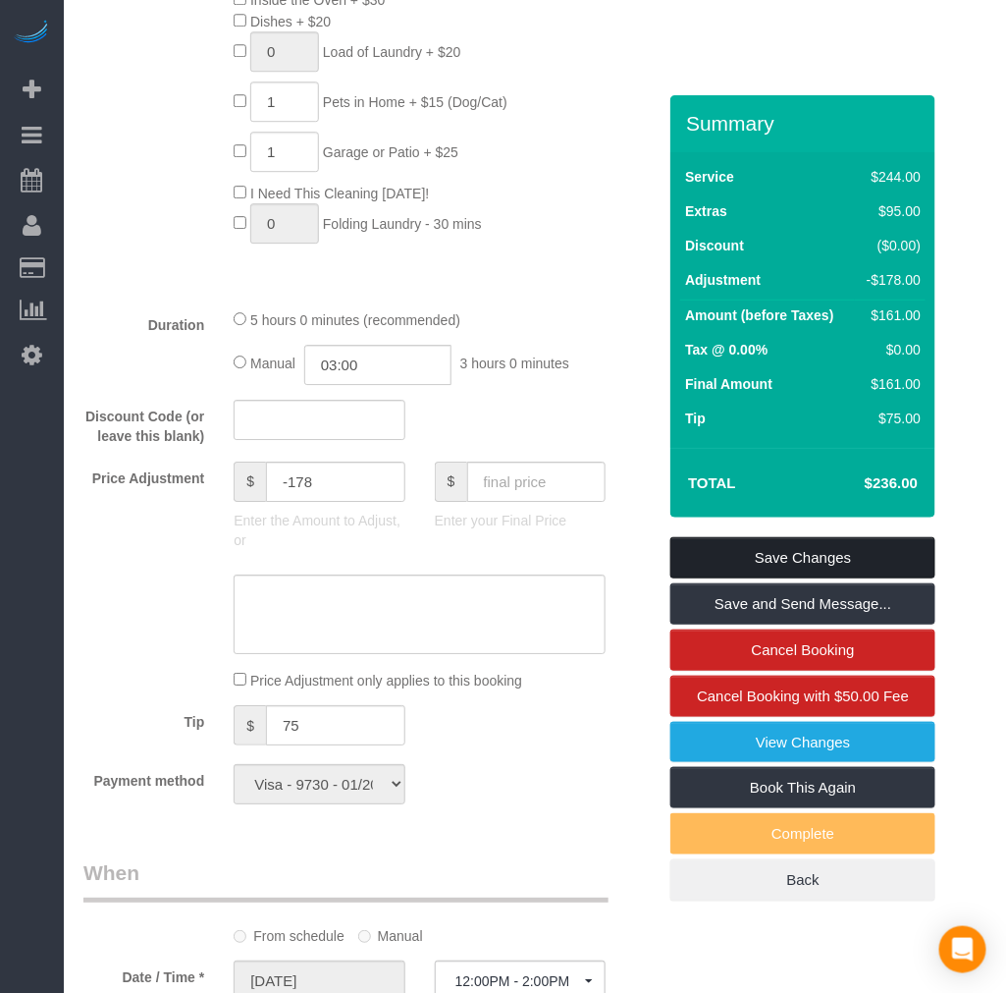
click at [823, 565] on link "Save Changes" at bounding box center [803, 557] width 265 height 41
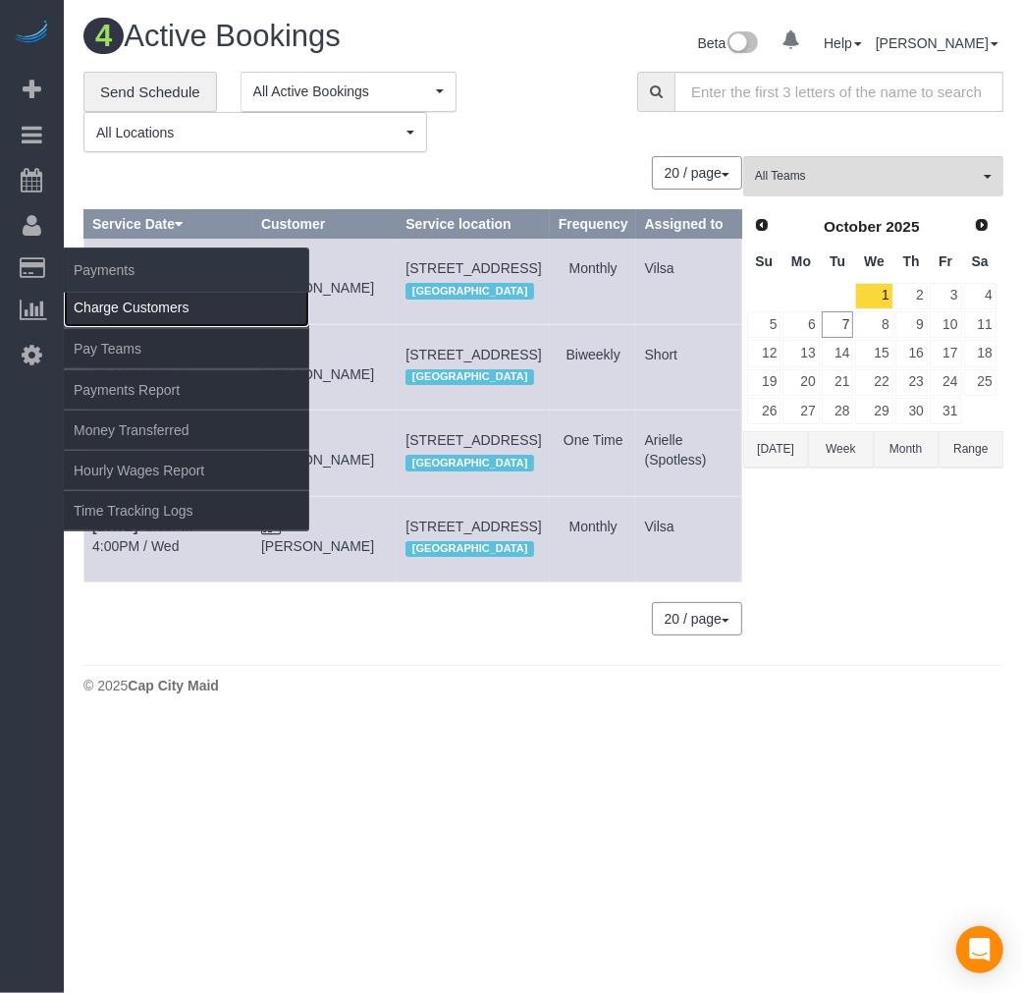
click at [126, 300] on link "Charge Customers" at bounding box center [186, 307] width 245 height 39
click at [129, 300] on link "Charge Customers" at bounding box center [186, 307] width 245 height 39
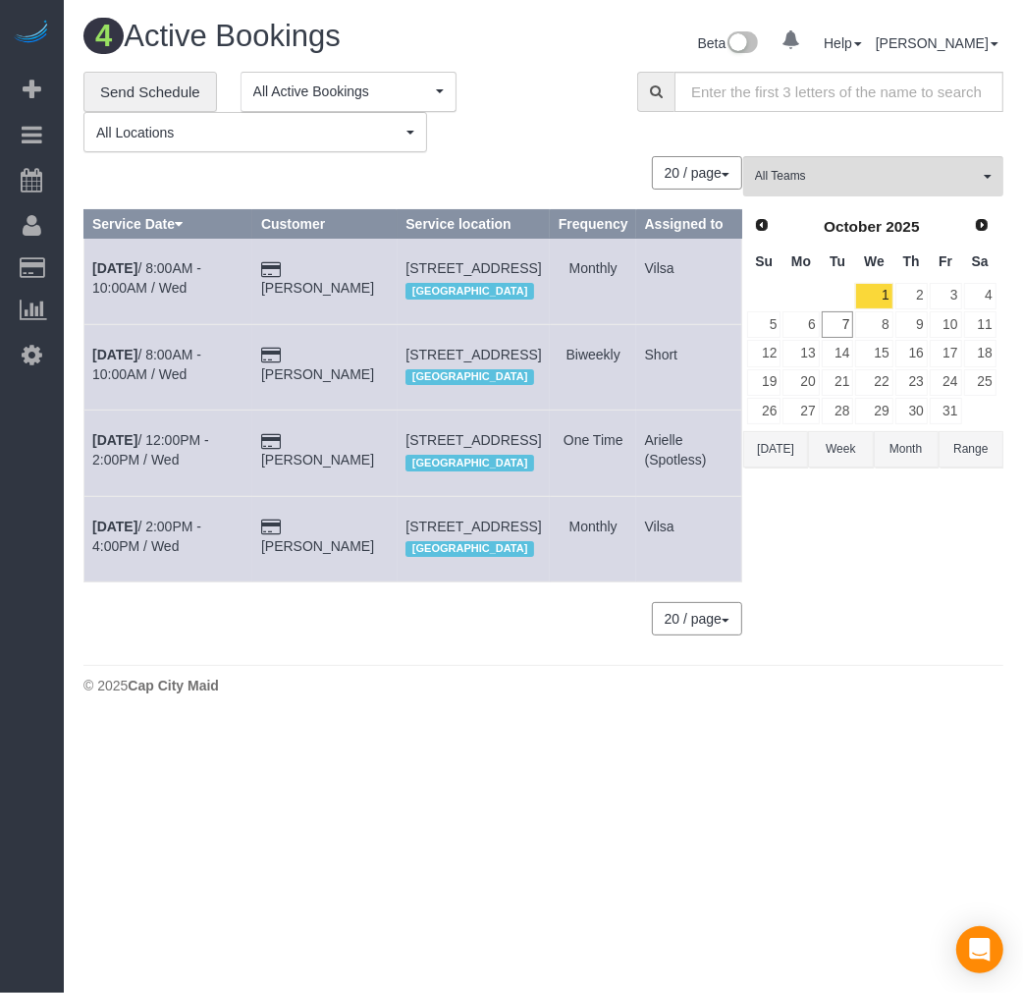
select select
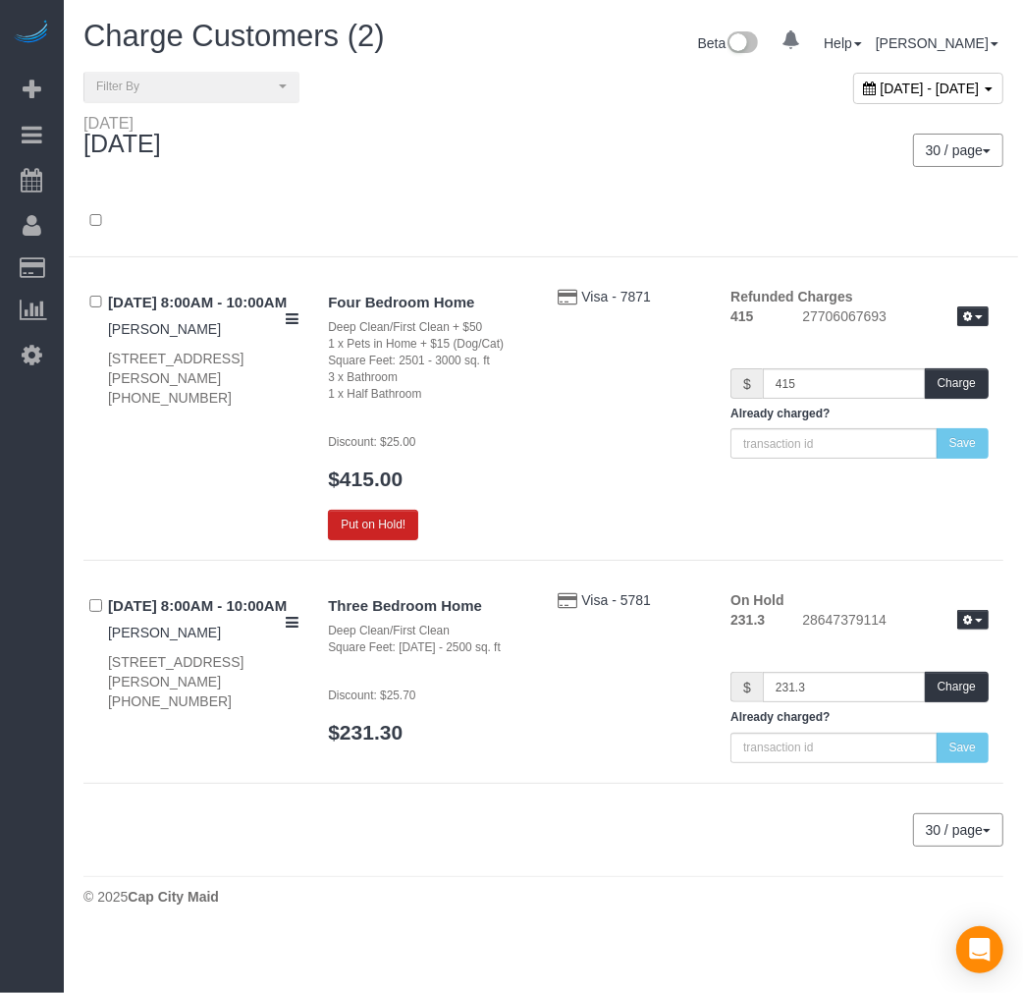
click at [881, 88] on span "October 07, 2025 - October 07, 2025" at bounding box center [930, 89] width 99 height 16
type input "**********"
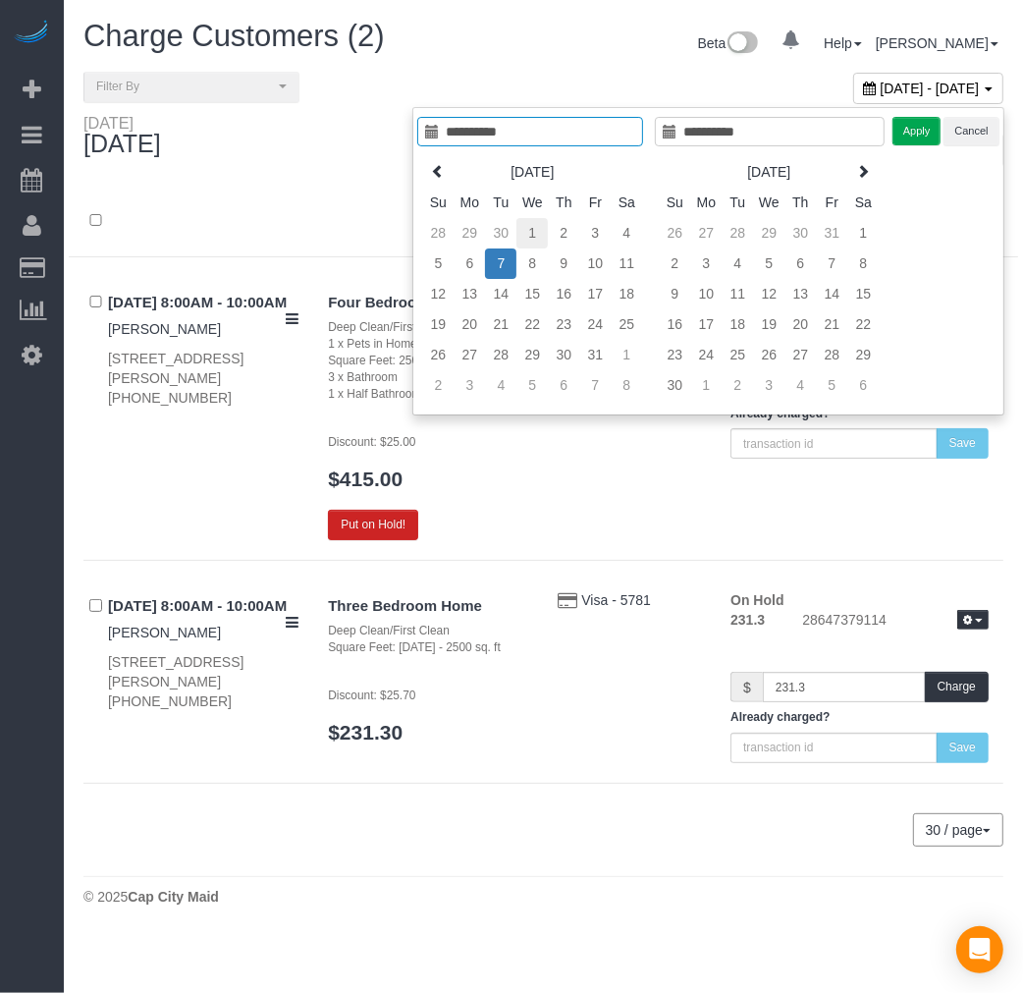
type input "**********"
click at [531, 232] on td "1" at bounding box center [531, 233] width 31 height 30
type input "**********"
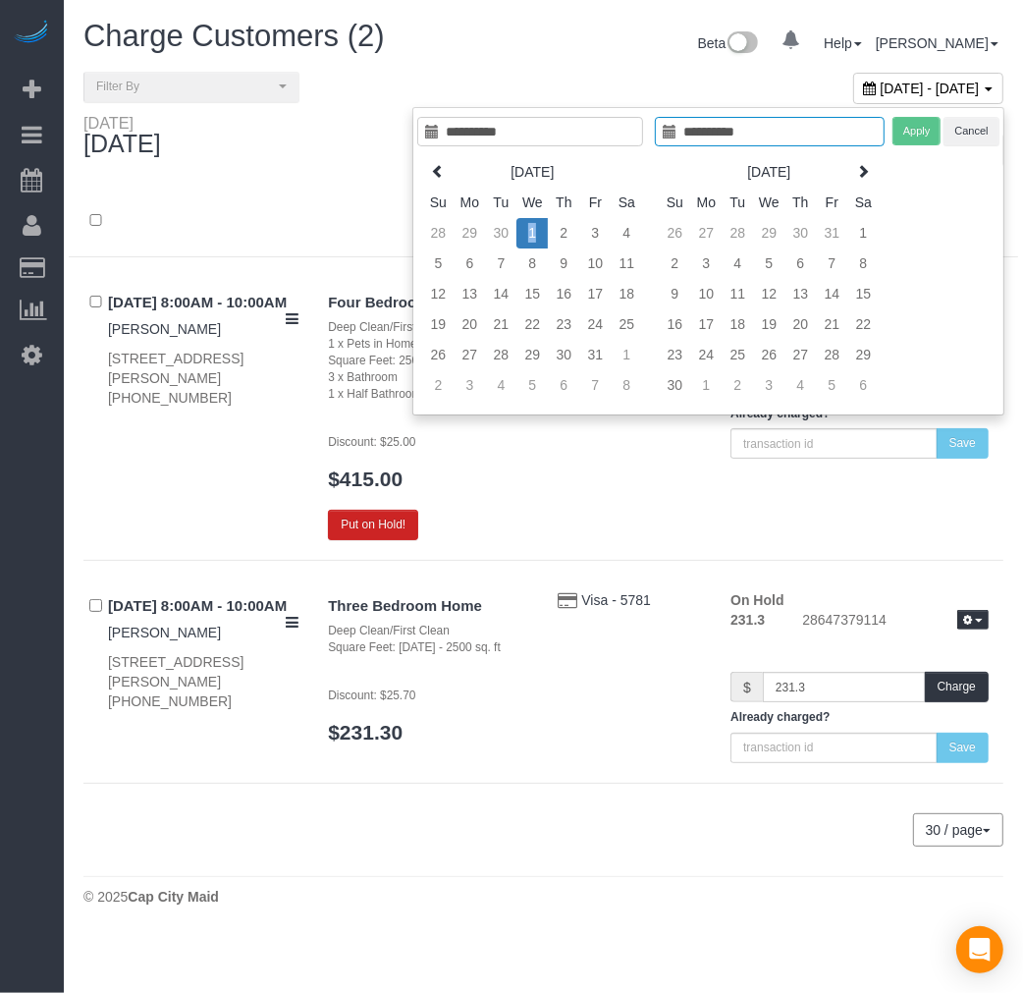
click at [531, 232] on td "1" at bounding box center [531, 233] width 31 height 30
type input "**********"
click at [920, 133] on button "Apply" at bounding box center [916, 131] width 49 height 28
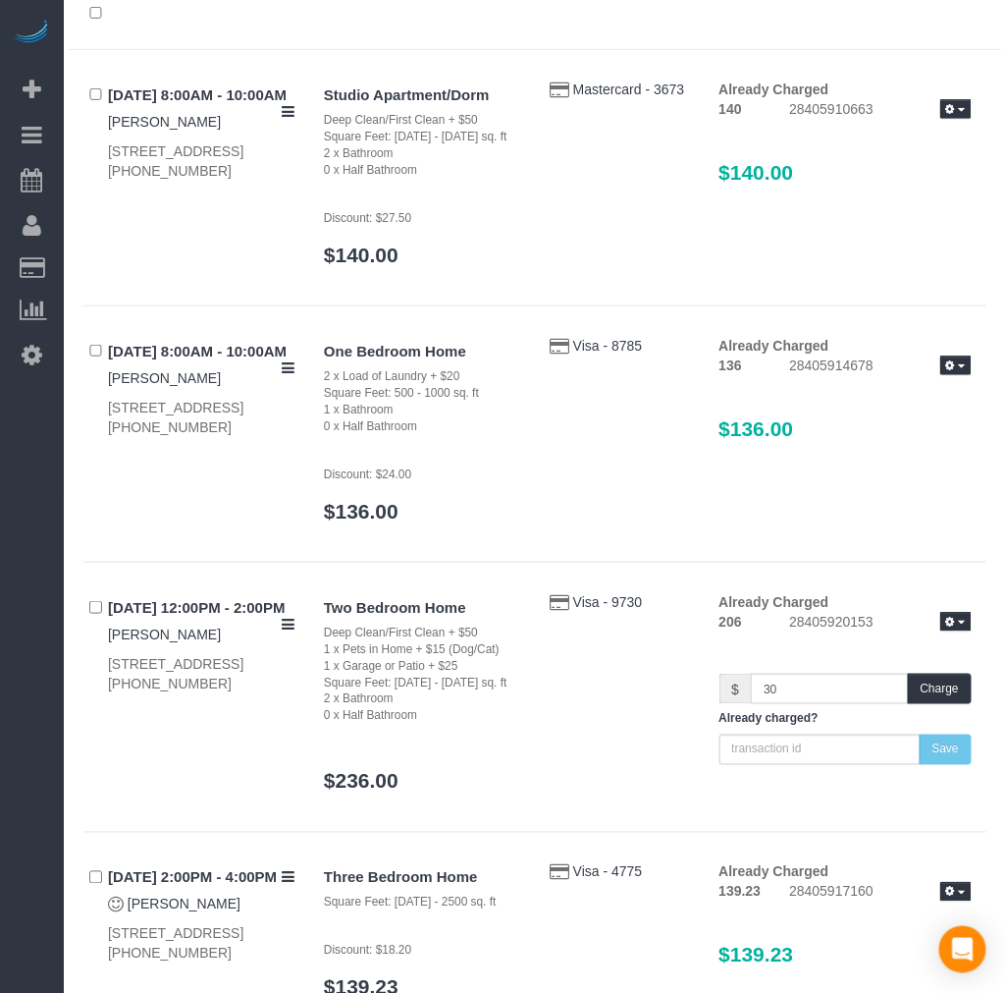
scroll to position [405, 0]
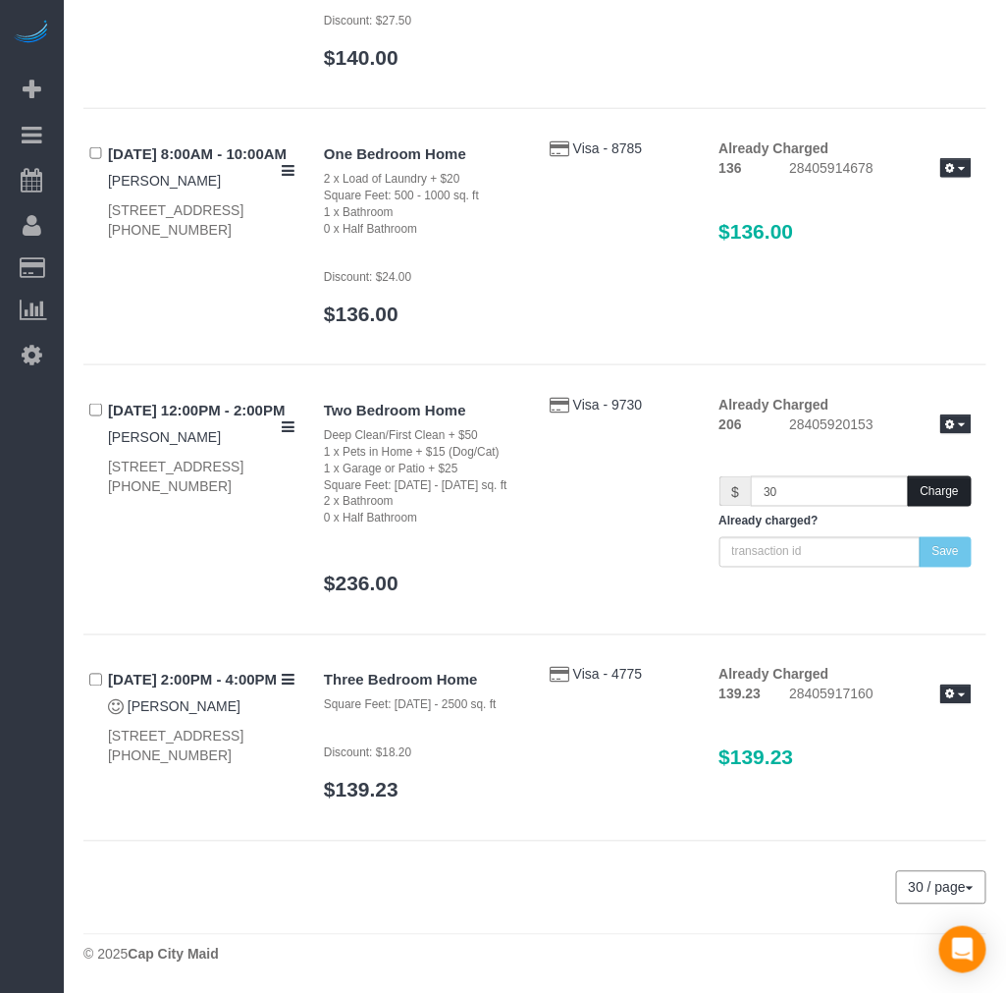
click at [940, 487] on button "Charge" at bounding box center [940, 491] width 64 height 30
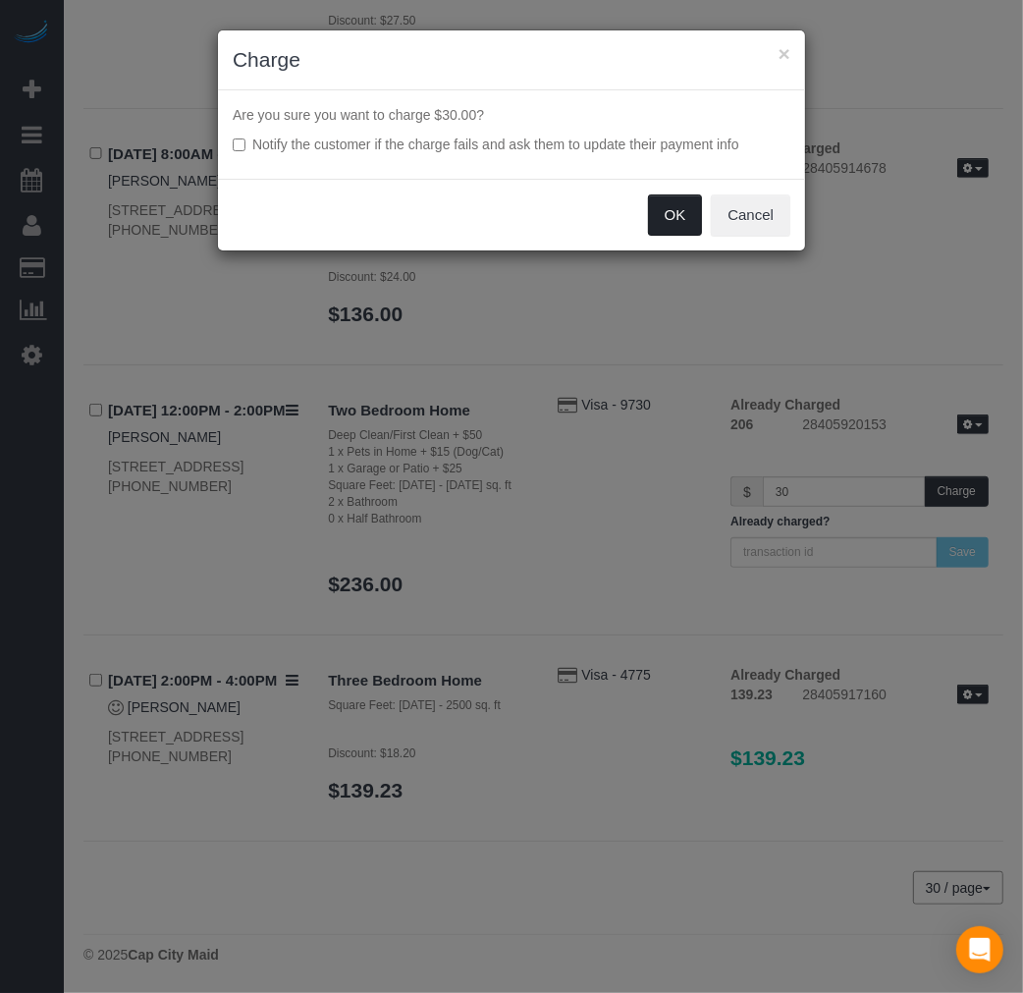
click at [659, 221] on button "OK" at bounding box center [675, 214] width 55 height 41
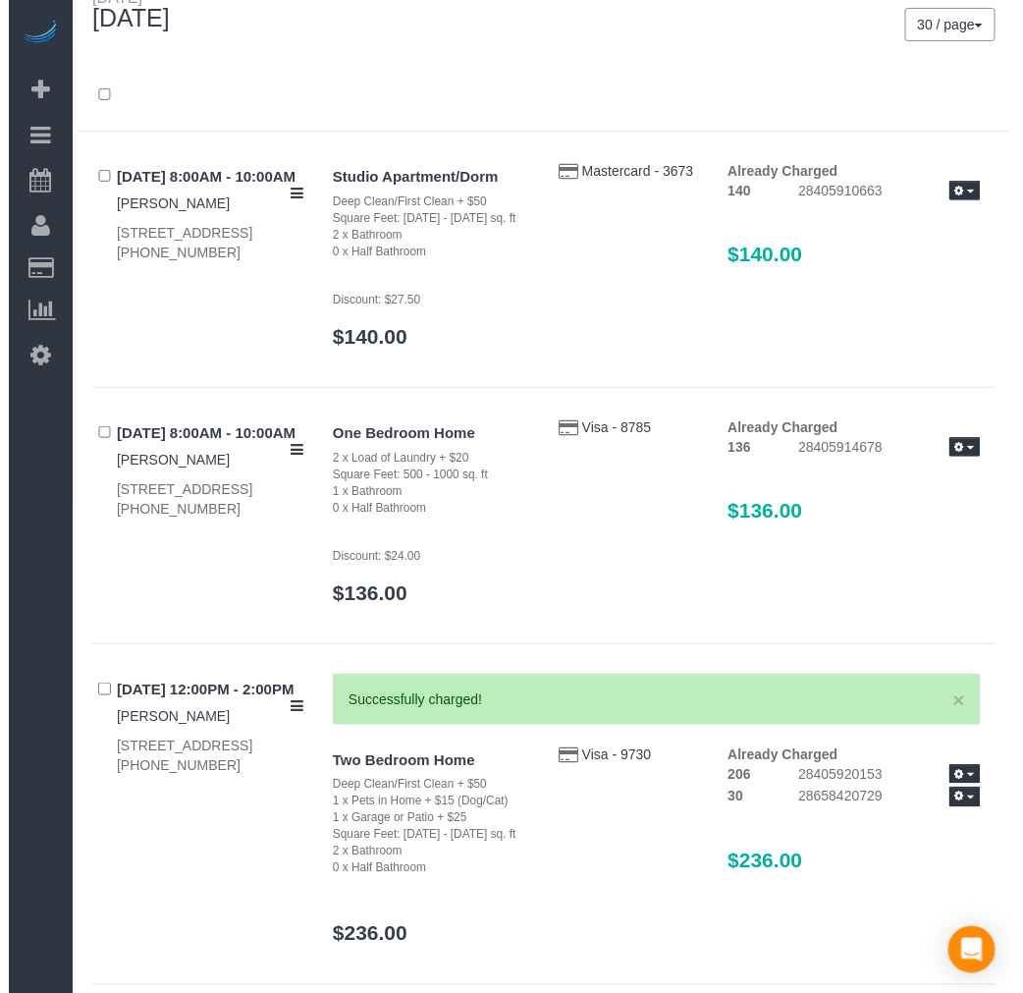
scroll to position [0, 0]
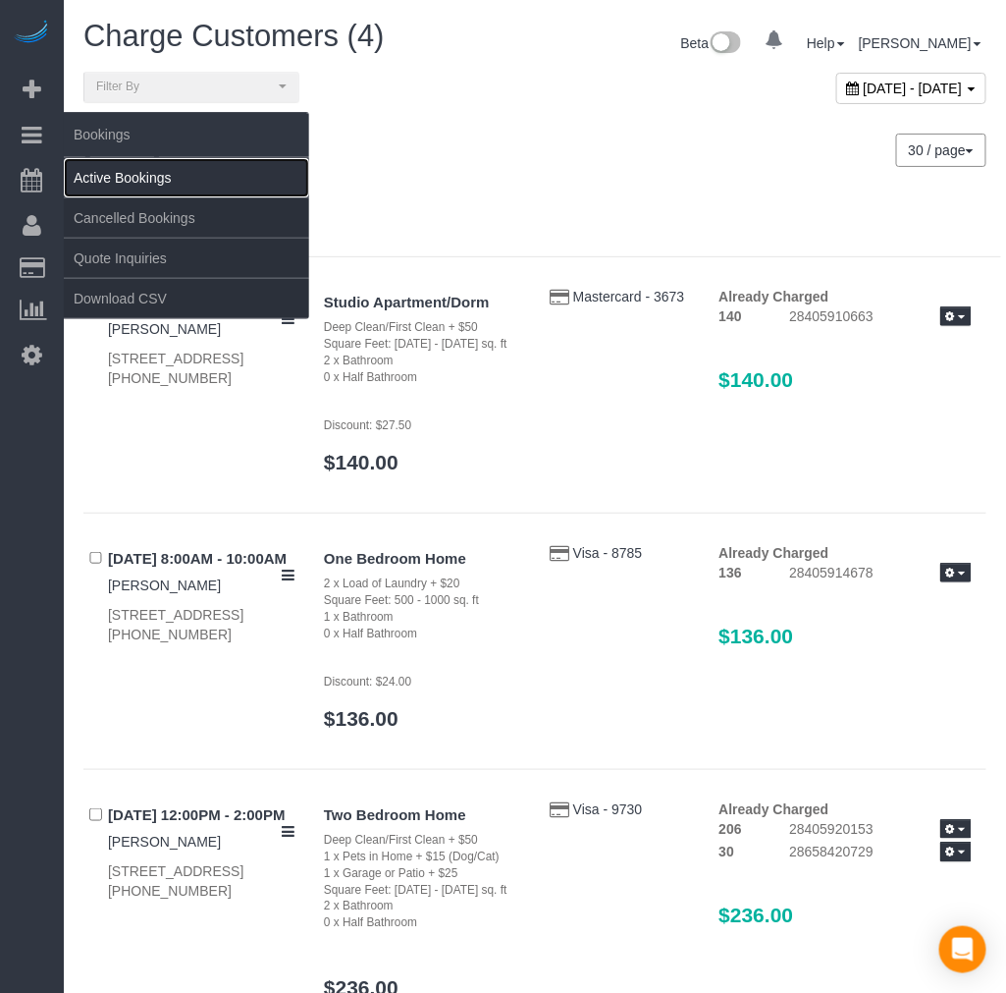
click at [147, 164] on link "Active Bookings" at bounding box center [186, 177] width 245 height 39
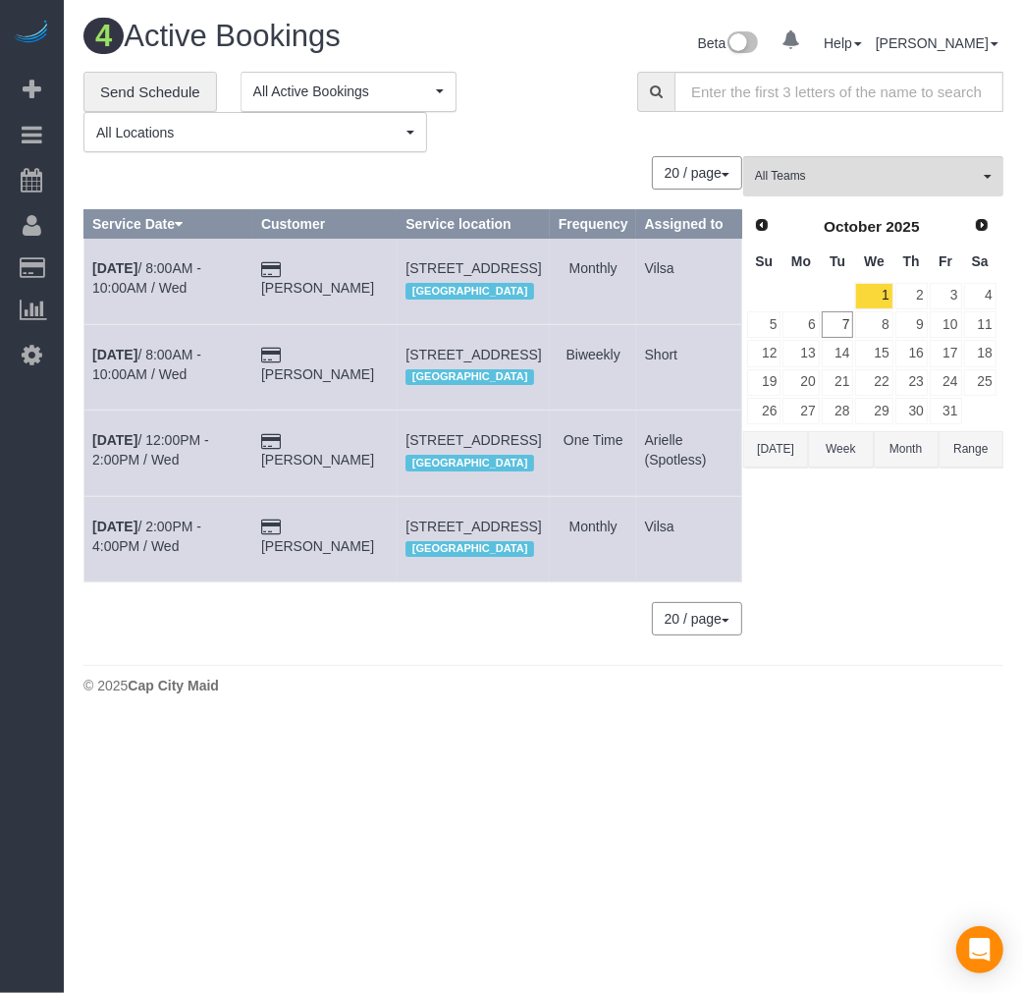
click at [828, 636] on div "All Teams Remove Team Filters Angie Vides (Mariana CashApp) Arielle (Spotless) …" at bounding box center [873, 405] width 260 height 499
click at [909, 297] on link "2" at bounding box center [911, 296] width 32 height 27
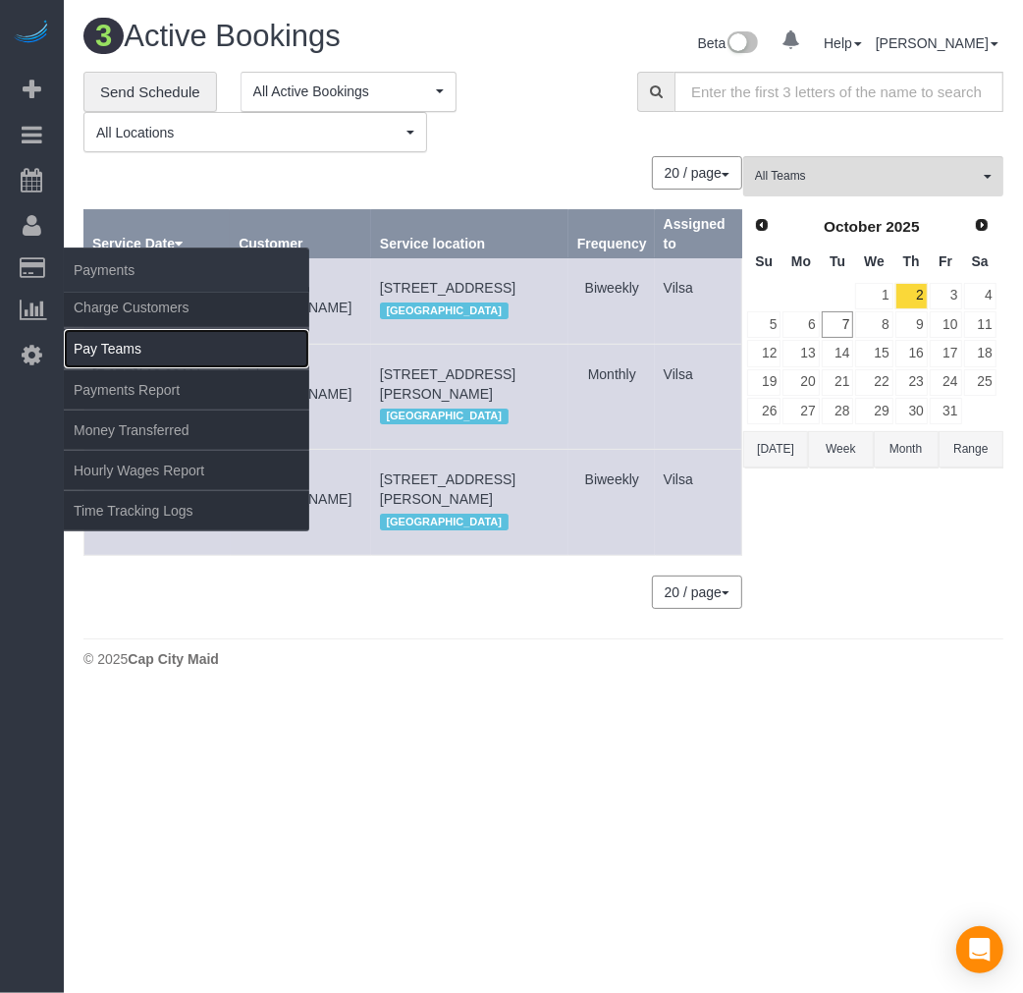
click at [92, 348] on link "Pay Teams" at bounding box center [186, 348] width 245 height 39
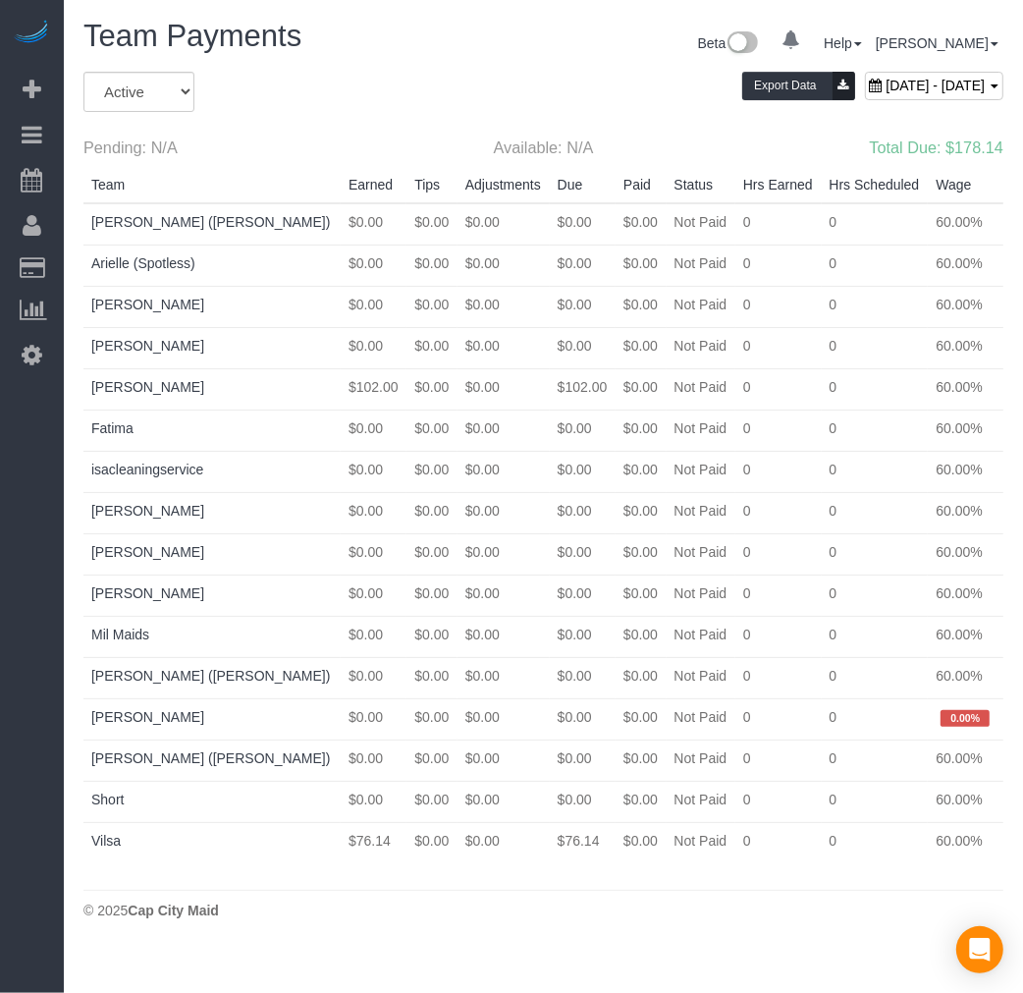
click at [886, 88] on span "October 05, 2025 - October 11, 2025" at bounding box center [935, 86] width 99 height 16
type input "**********"
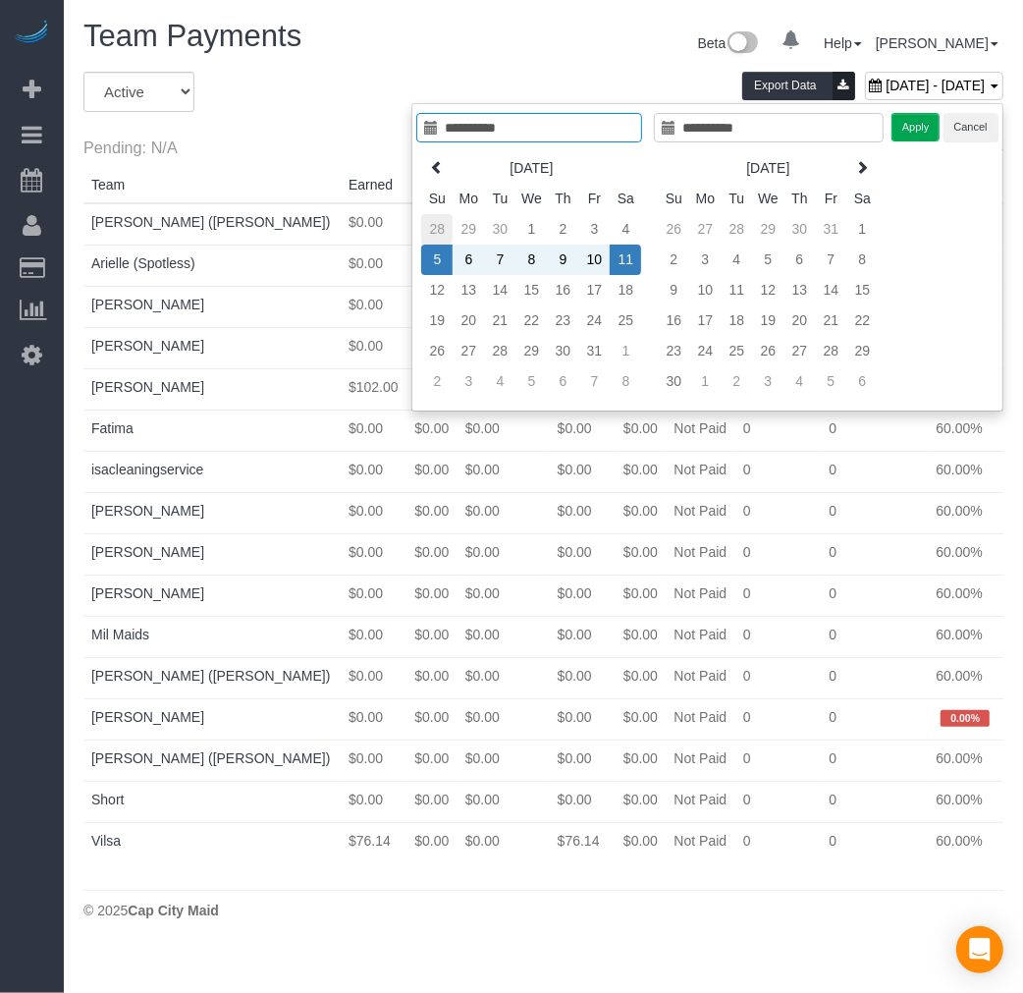
type input "**********"
click at [425, 219] on td "28" at bounding box center [436, 229] width 31 height 30
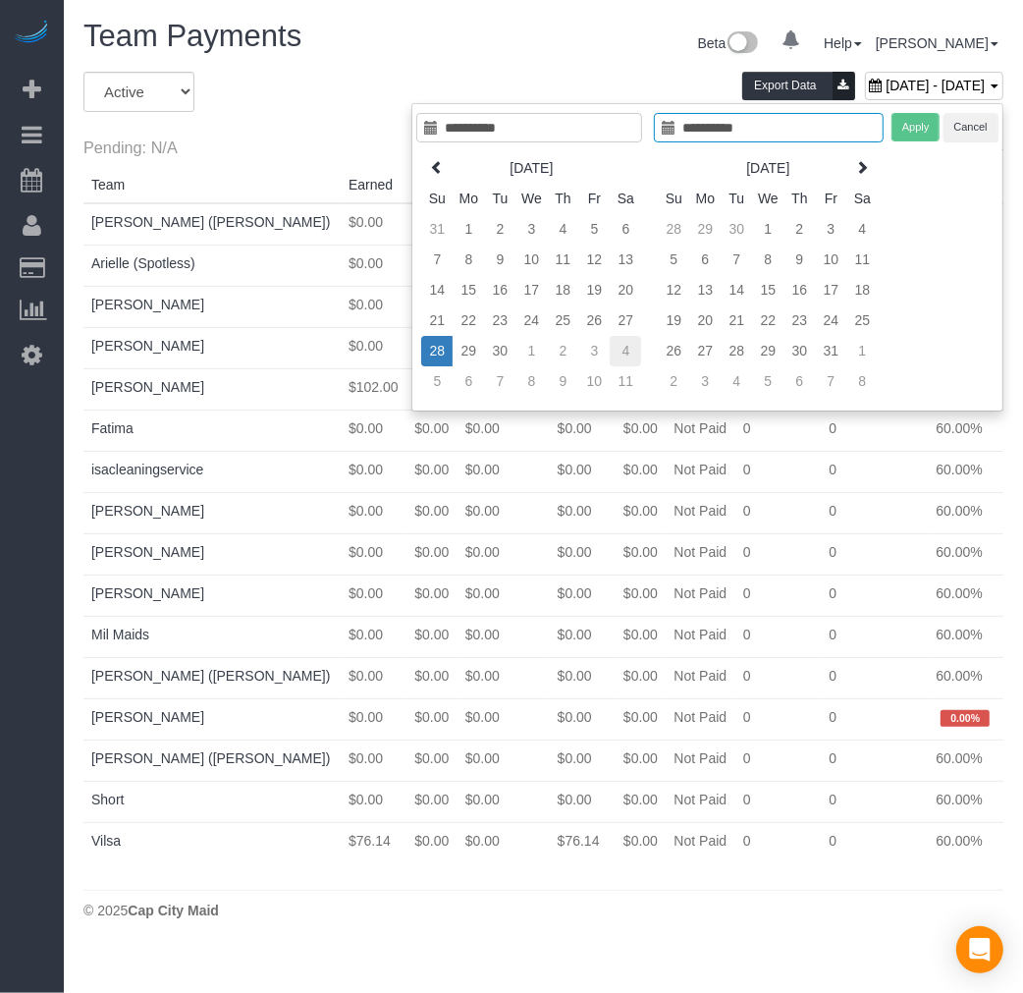
type input "**********"
click at [634, 351] on td "4" at bounding box center [625, 351] width 31 height 30
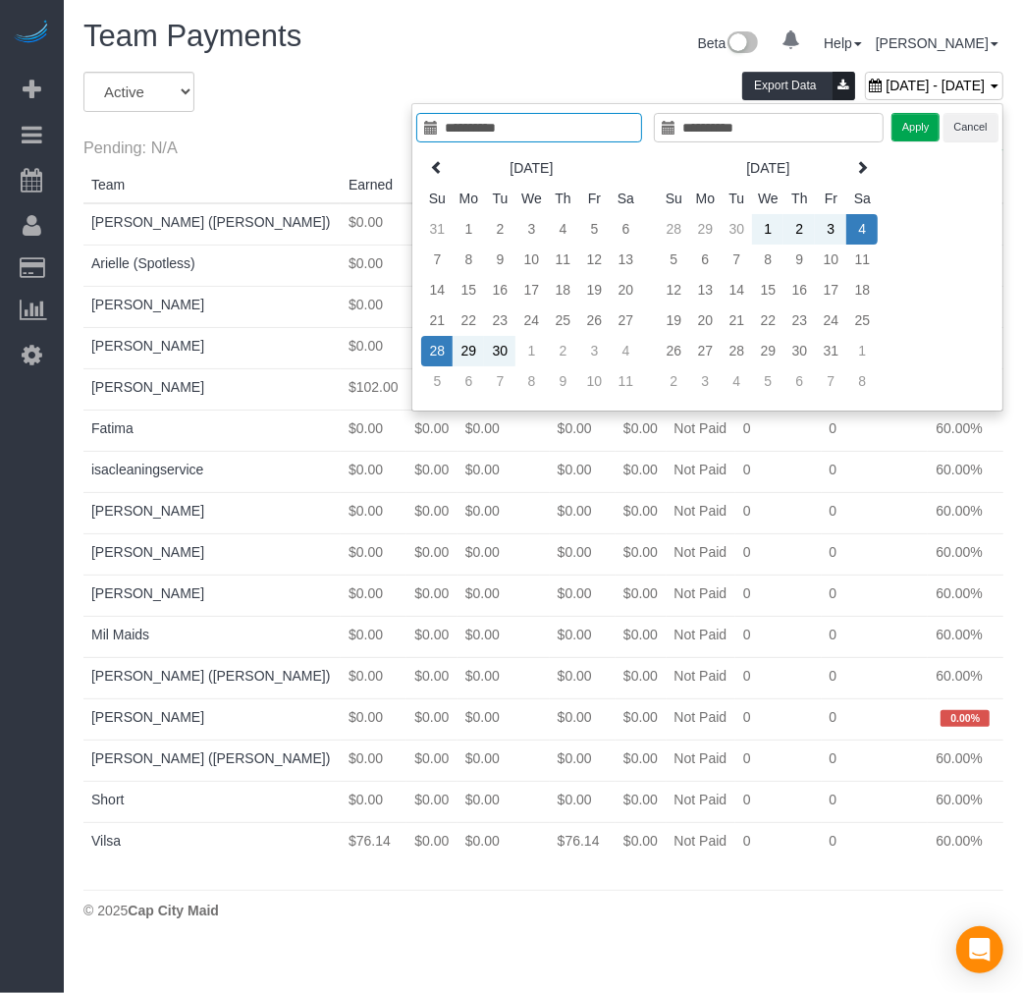
type input "**********"
click at [904, 132] on button "Apply" at bounding box center [915, 127] width 49 height 28
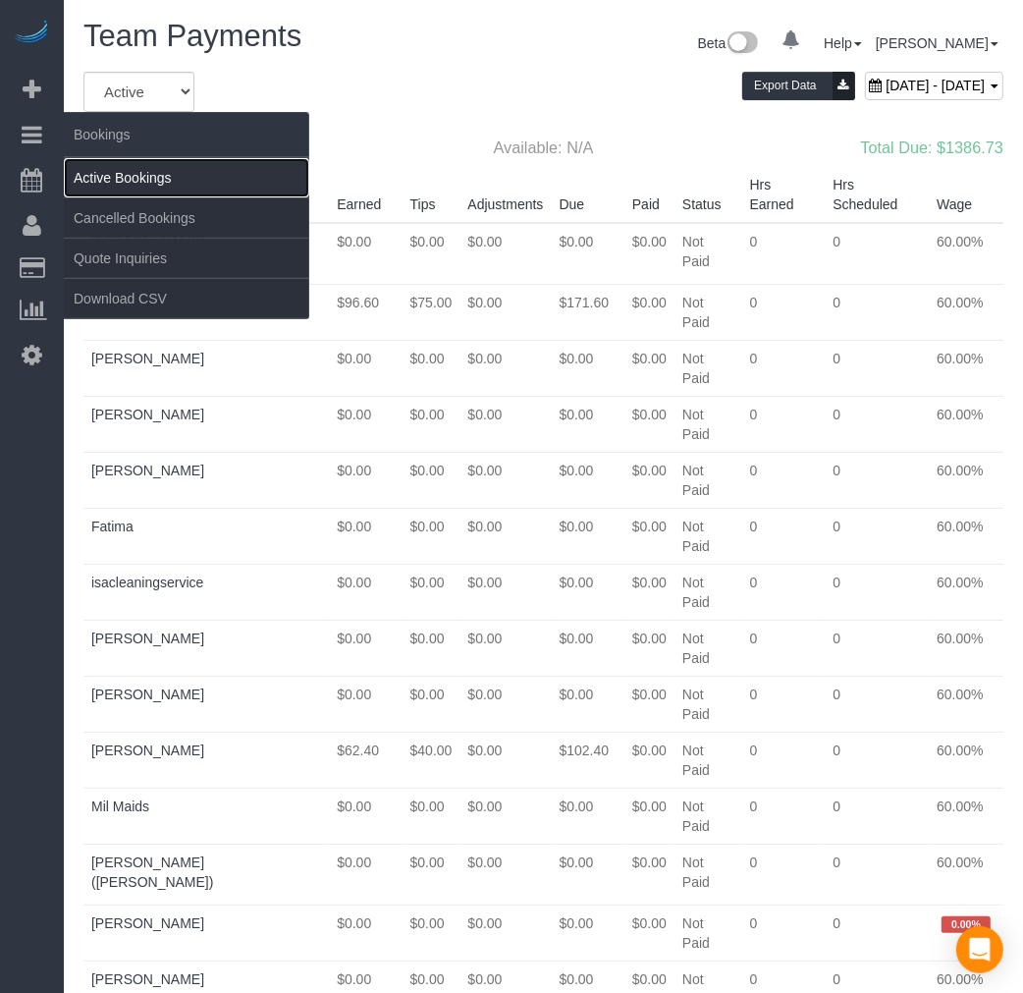
click at [133, 169] on link "Active Bookings" at bounding box center [186, 177] width 245 height 39
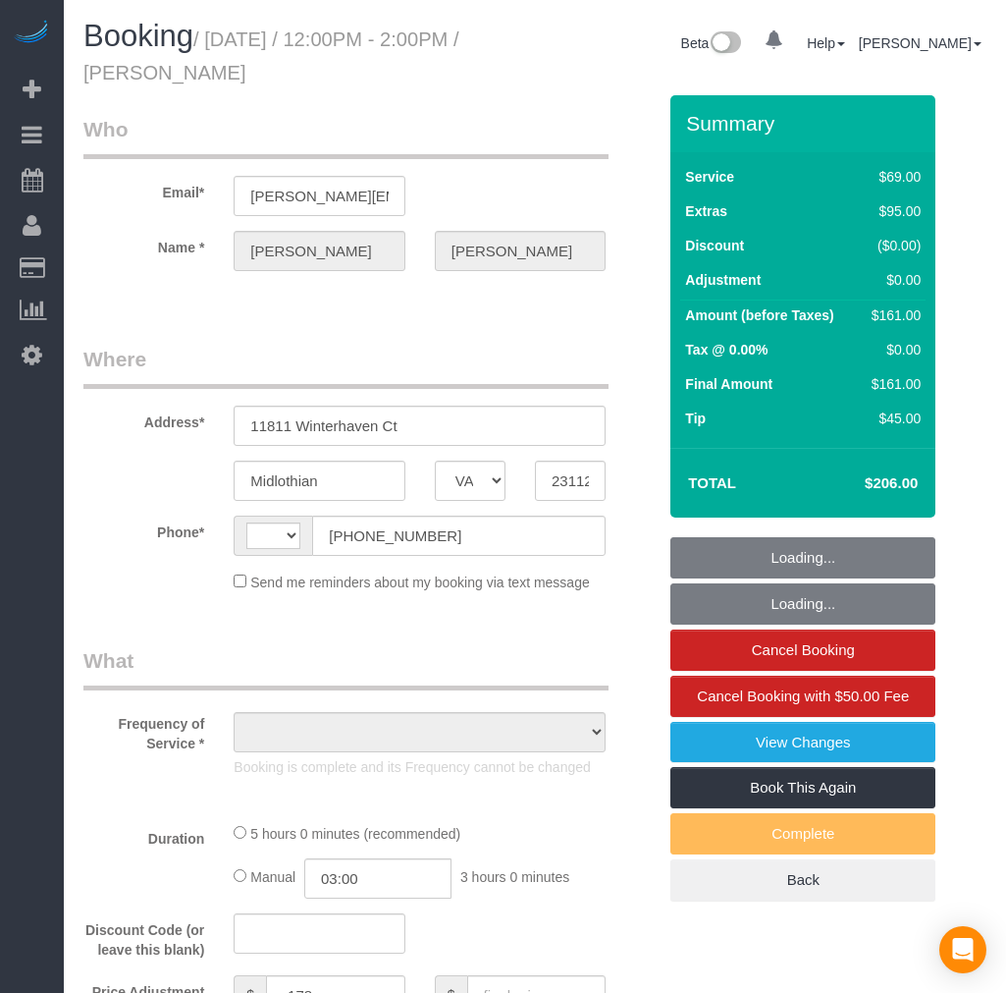
select select "VA"
select select "object:733"
select select "number:3"
select select "number:42"
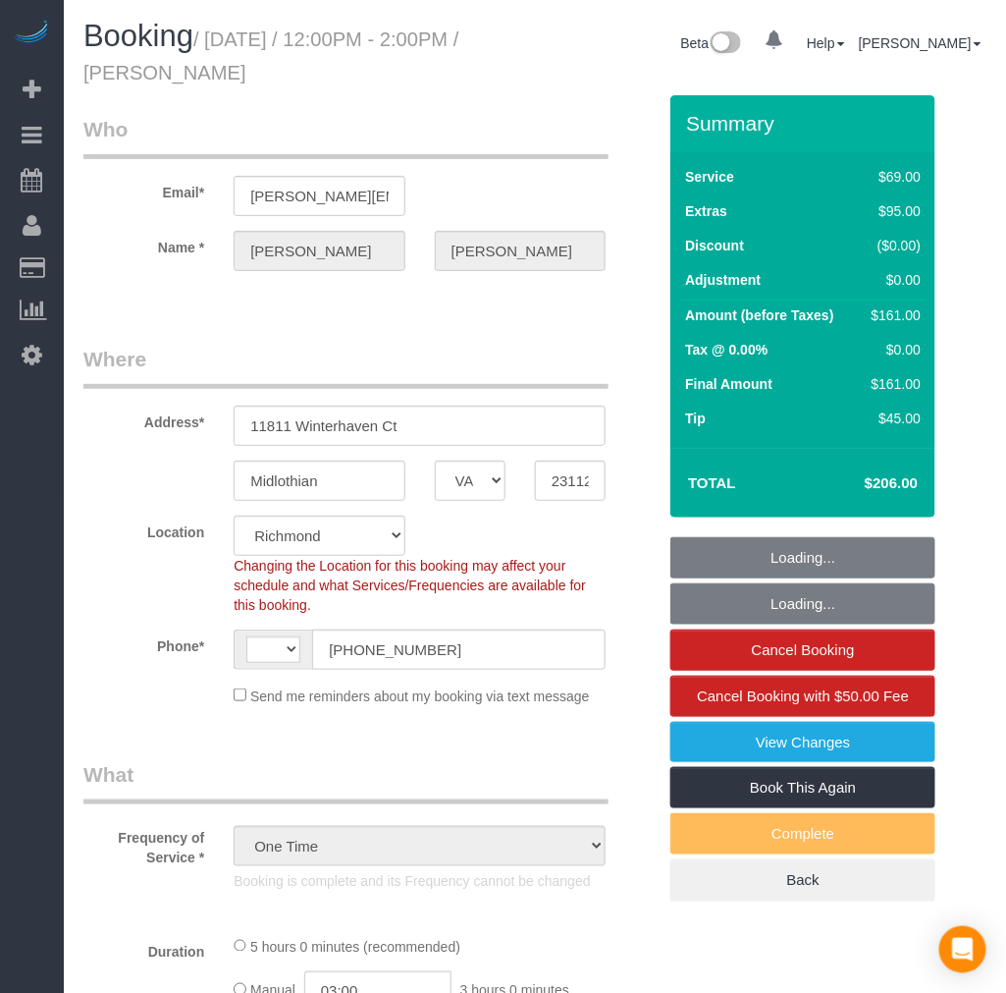
select select "object:738"
select select "string:[GEOGRAPHIC_DATA]"
select select "string:fspay-96e87eb6-c66d-4e58-ae4a-a1469de70989"
select select "1501"
select select "2"
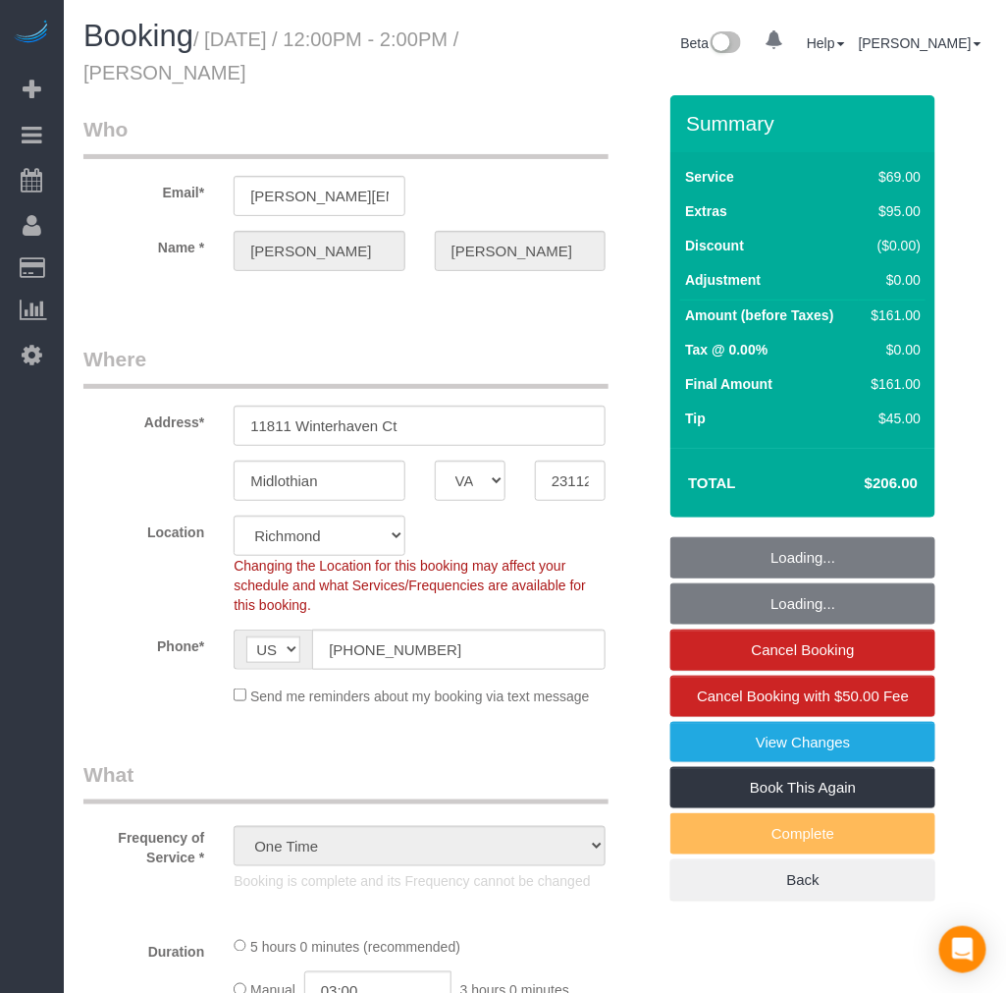
select select "spot1"
select select "1501"
select select "2"
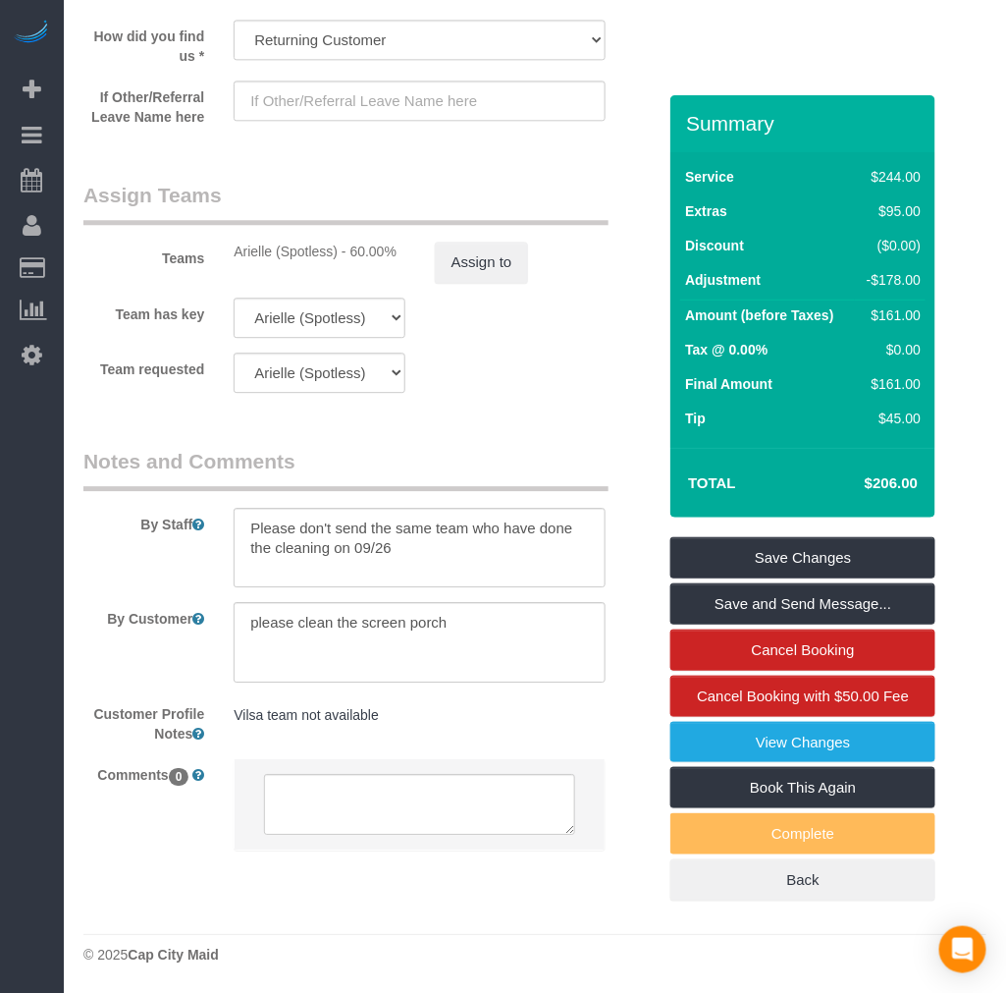
scroll to position [2950, 0]
